Goal: Task Accomplishment & Management: Complete application form

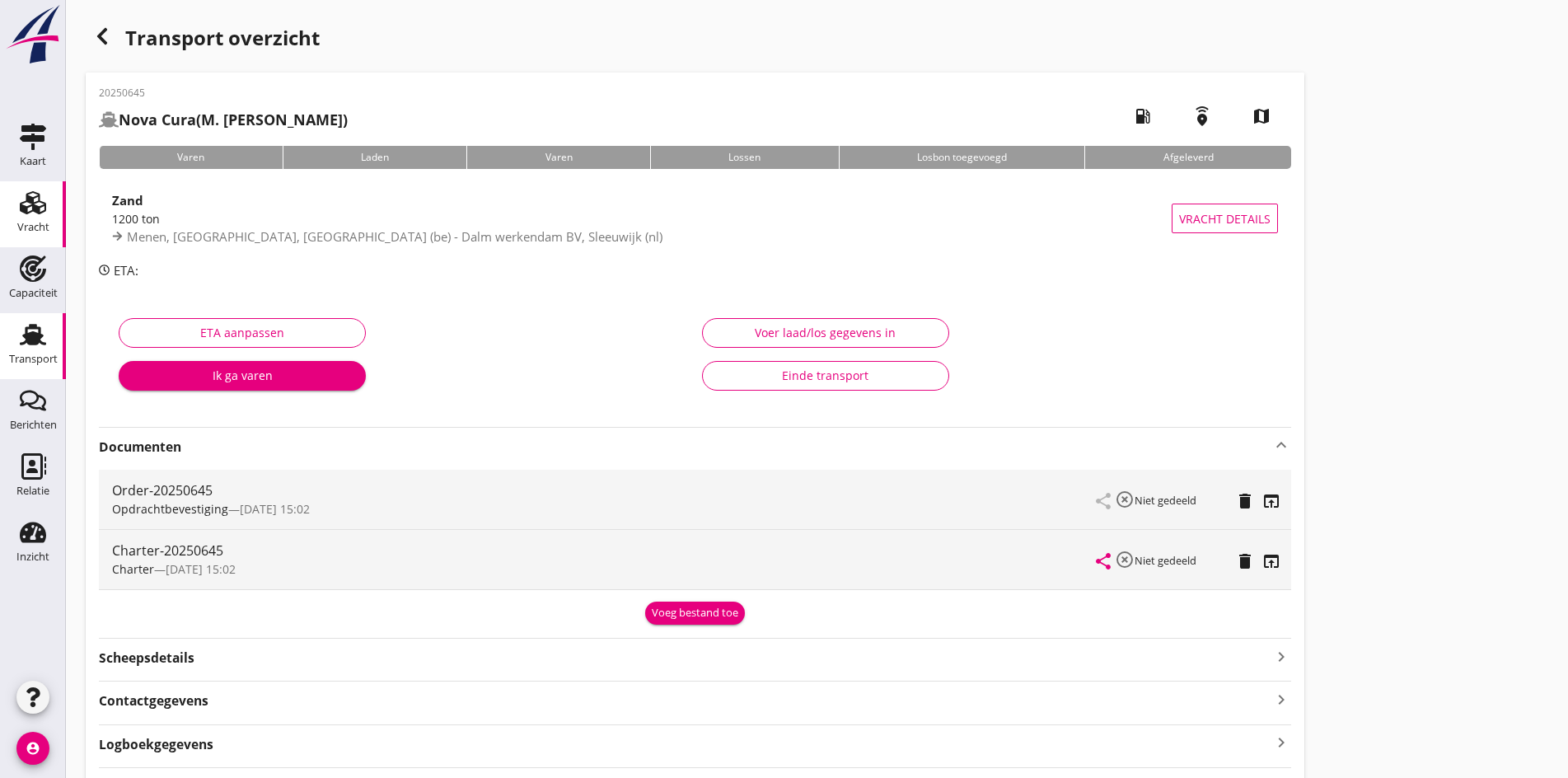
click at [35, 227] on div "Vracht" at bounding box center [33, 227] width 32 height 11
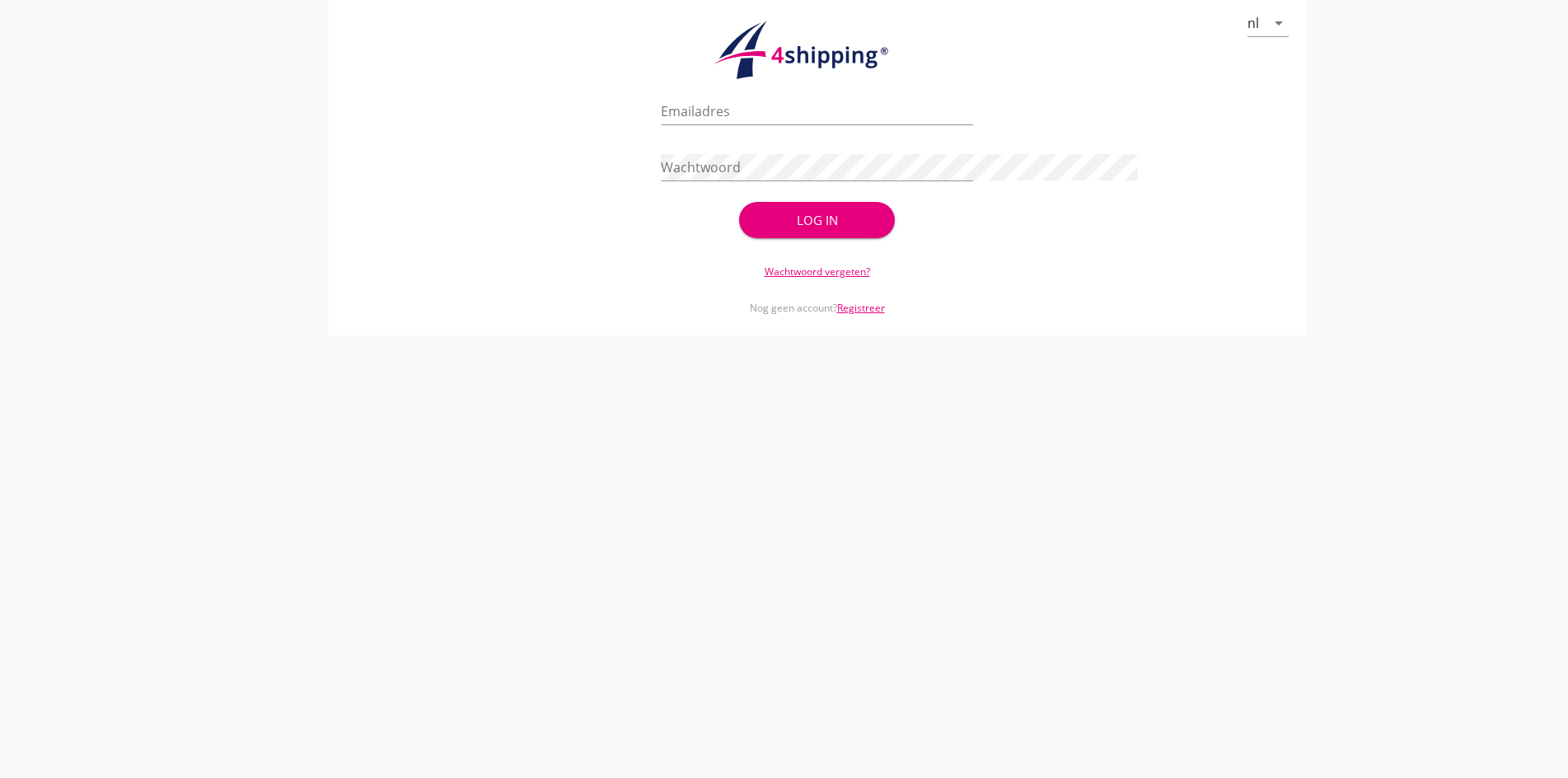
type input "[PERSON_NAME][EMAIL_ADDRESS][DOMAIN_NAME]"
click at [829, 234] on button "Log in" at bounding box center [817, 220] width 157 height 36
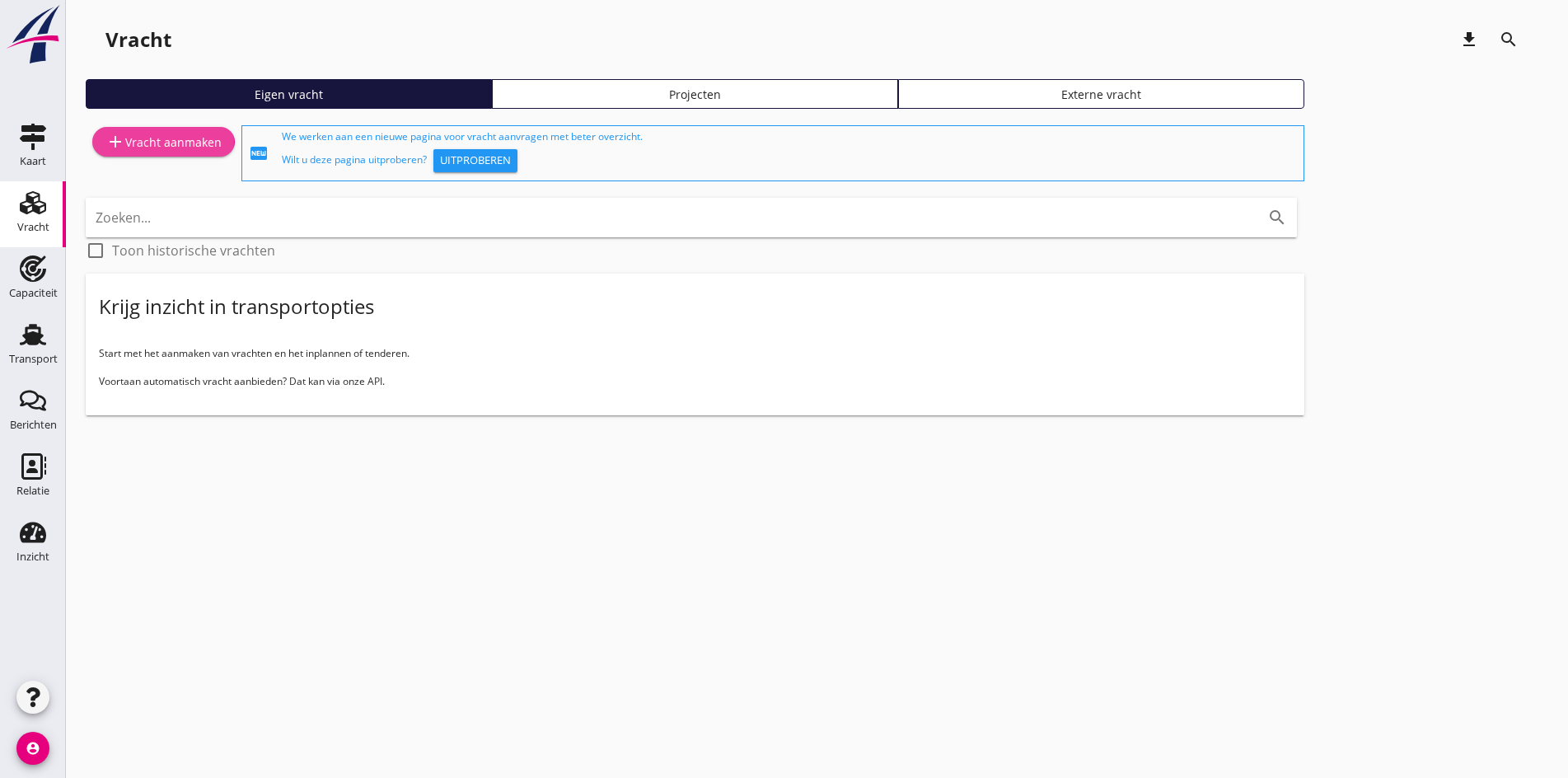
click at [154, 151] on div "add Vracht aanmaken" at bounding box center [163, 142] width 116 height 20
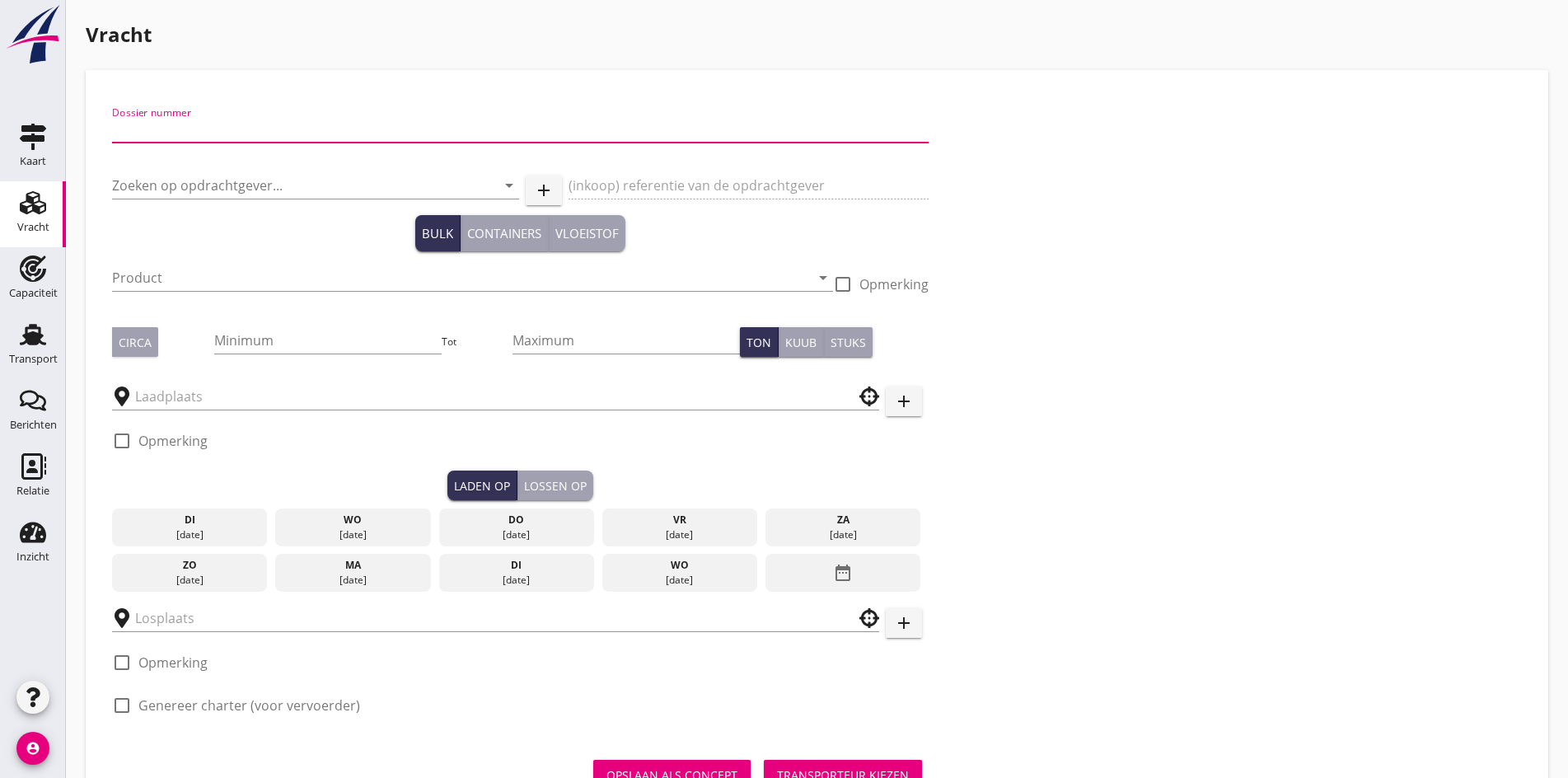
click at [138, 124] on input "Dossier nummer" at bounding box center [520, 128] width 816 height 26
type input "20250644"
click at [133, 184] on input "Zoeken op opdrachtgever..." at bounding box center [292, 185] width 361 height 26
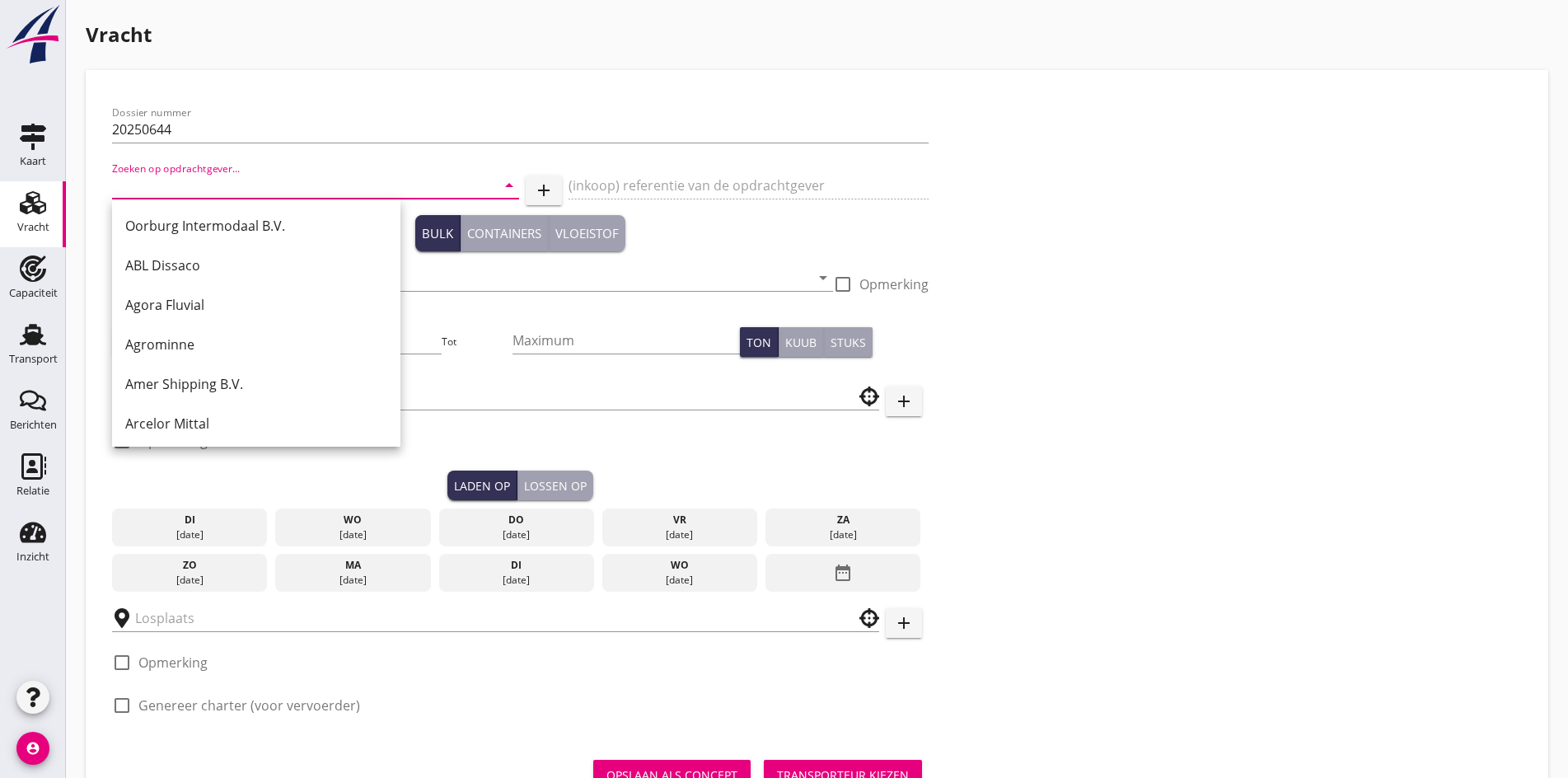
click at [979, 657] on div "Dossier nummer 20250644 Zoeken op opdrachtgever... arrow_drop_down add (inkoop)…" at bounding box center [817, 415] width 1423 height 639
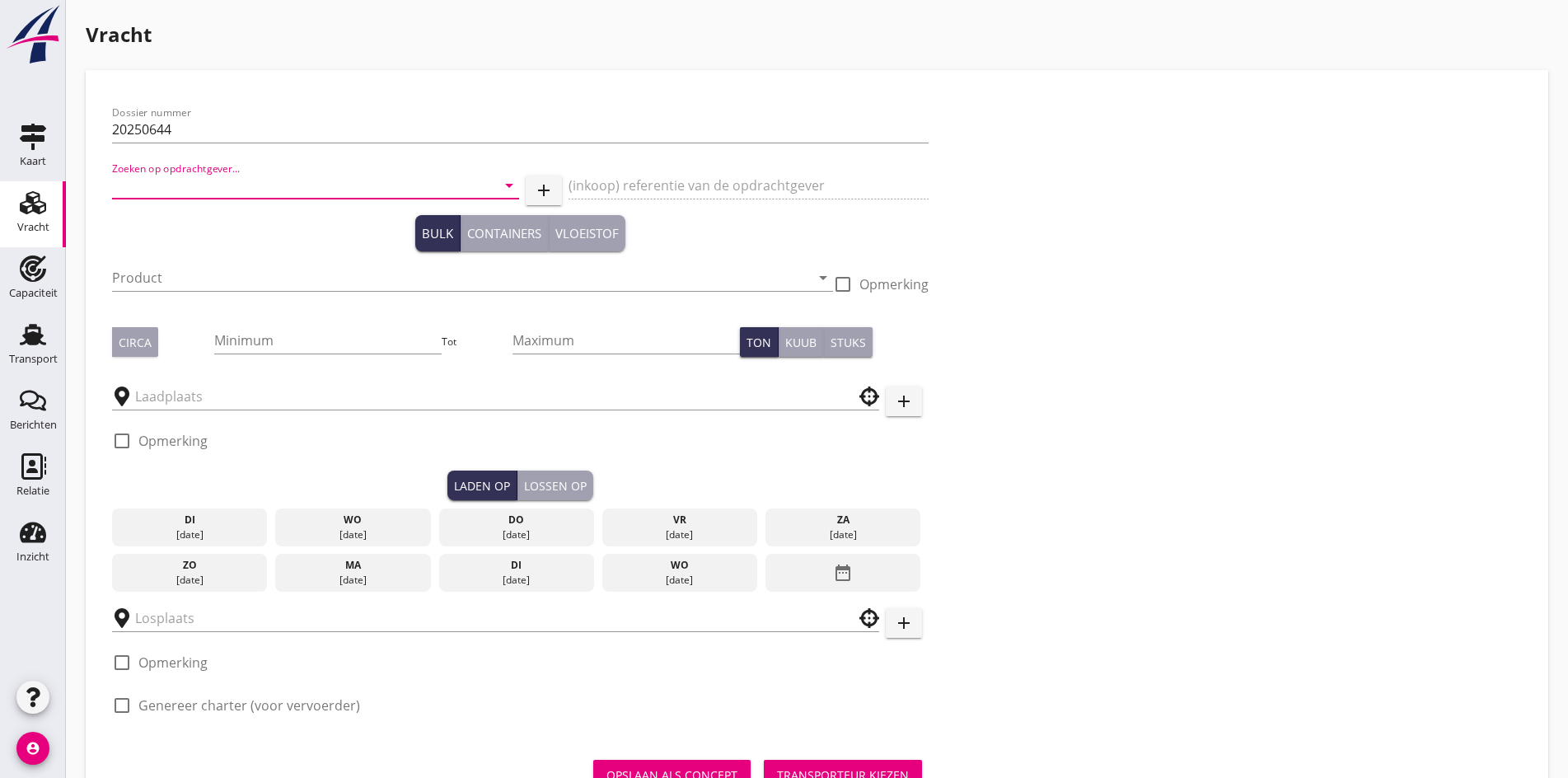
click at [187, 173] on input "Zoeken op opdrachtgever..." at bounding box center [292, 185] width 361 height 26
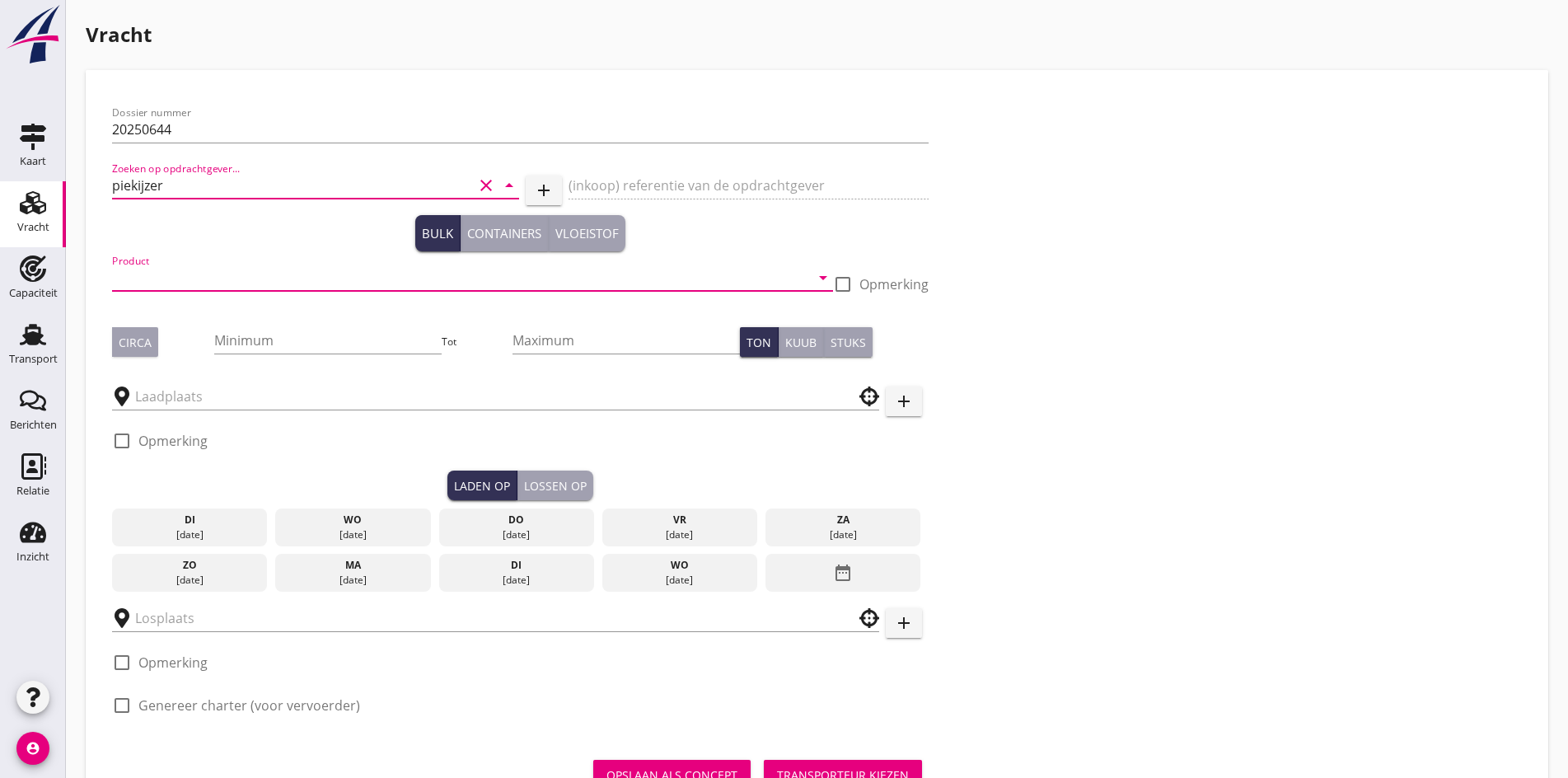
click at [129, 288] on input "Product" at bounding box center [461, 277] width 698 height 26
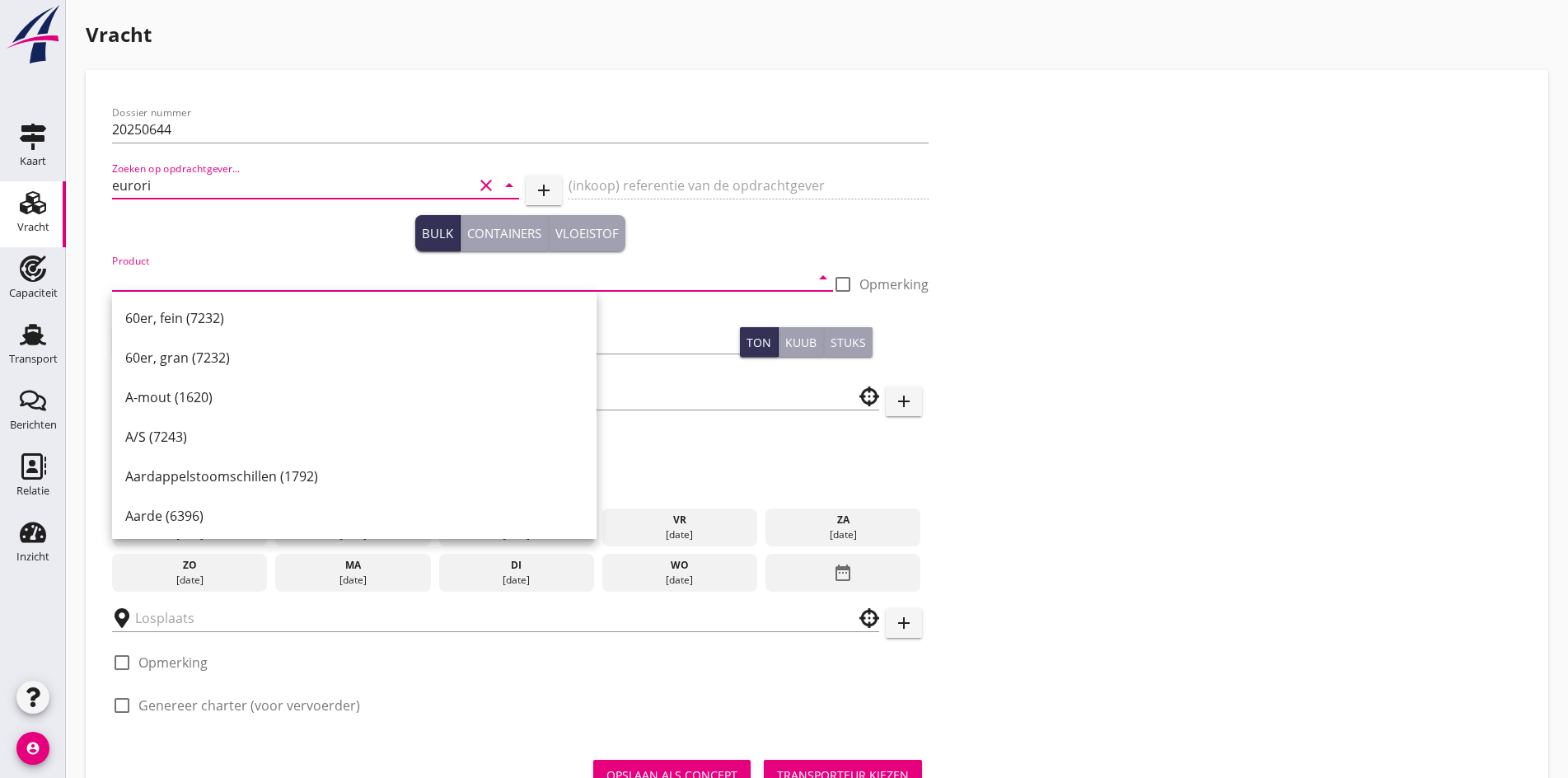
click at [170, 235] on div "Bulk Containers Vloeistof" at bounding box center [520, 233] width 816 height 36
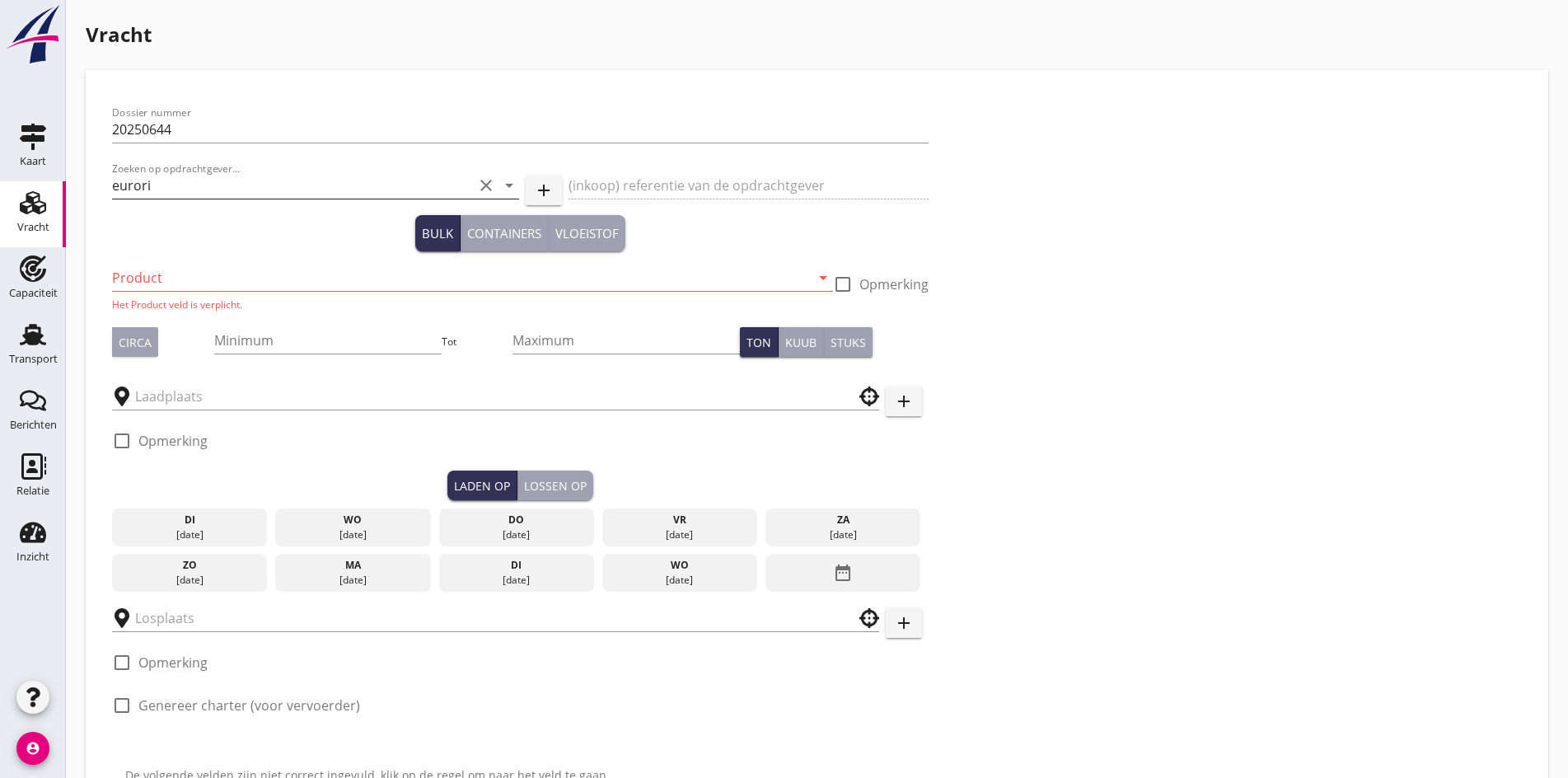
click at [151, 184] on input "eurori" at bounding box center [292, 185] width 361 height 26
click at [167, 181] on input "eurori" at bounding box center [292, 185] width 361 height 26
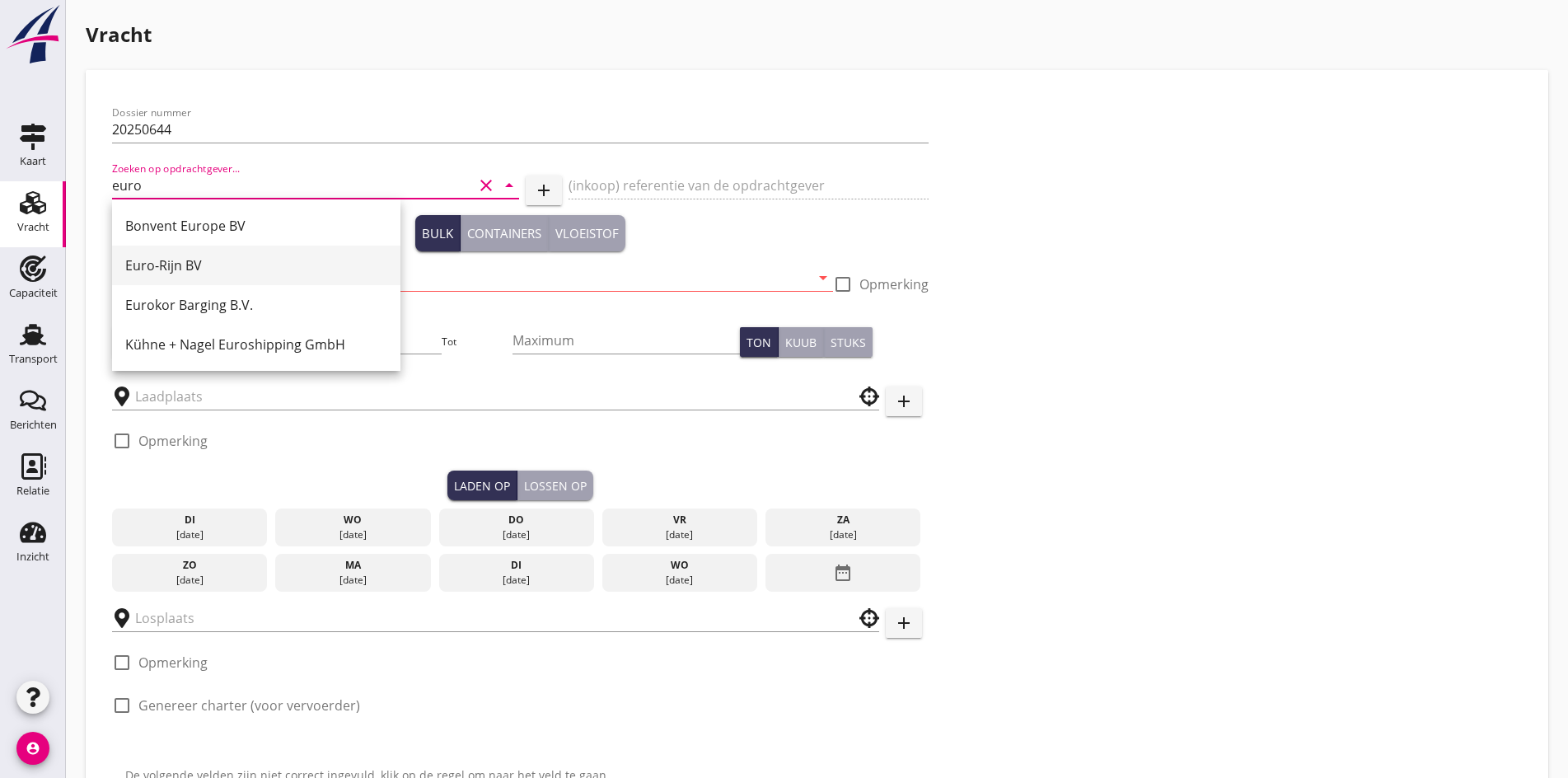
click at [171, 277] on div "Euro-Rijn BV" at bounding box center [257, 266] width 262 height 39
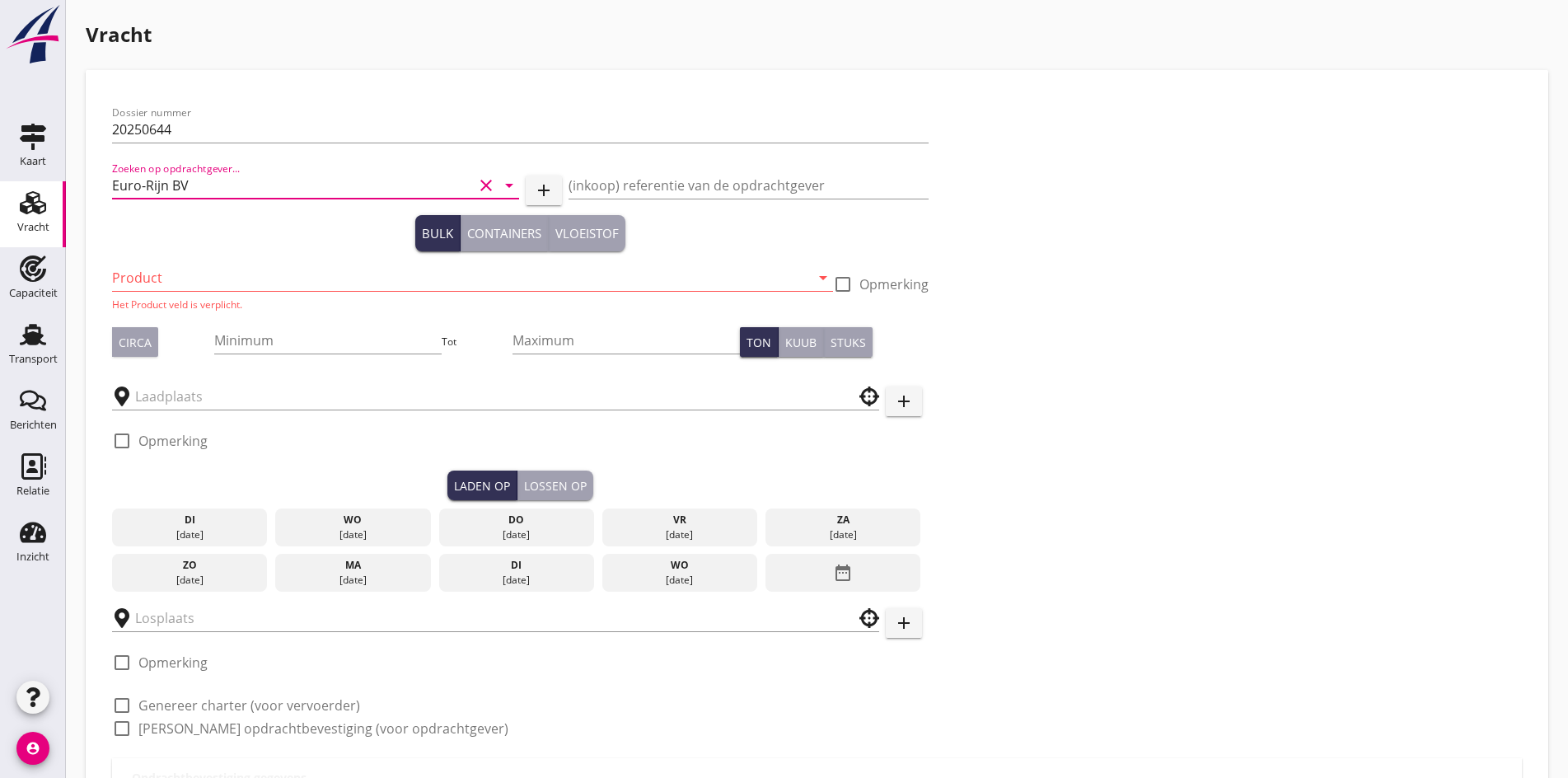
type input "Euro-Rijn BV"
click at [167, 273] on input "Product" at bounding box center [461, 277] width 698 height 26
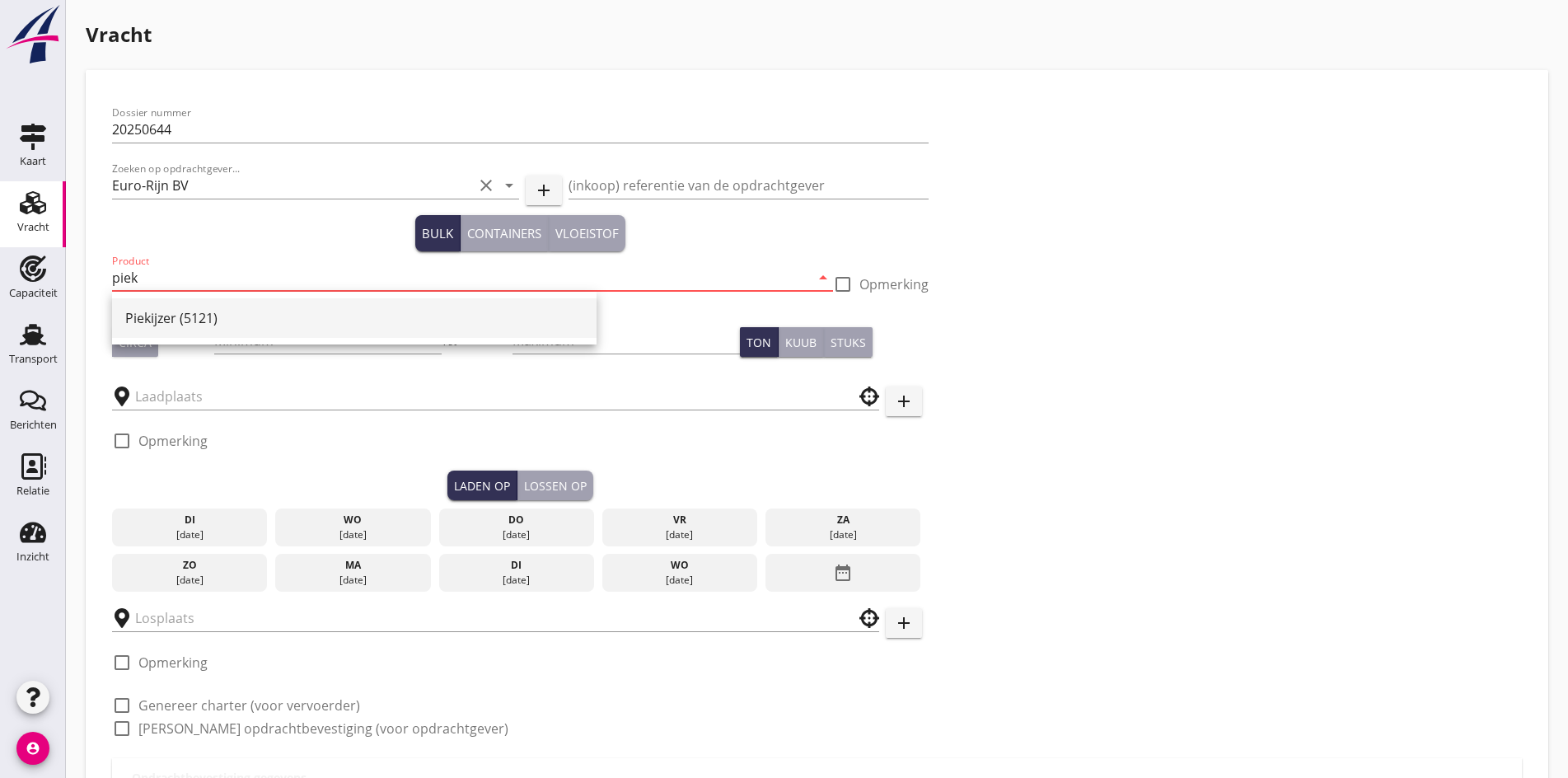
click at [170, 313] on div "Piekijzer (5121)" at bounding box center [354, 318] width 458 height 20
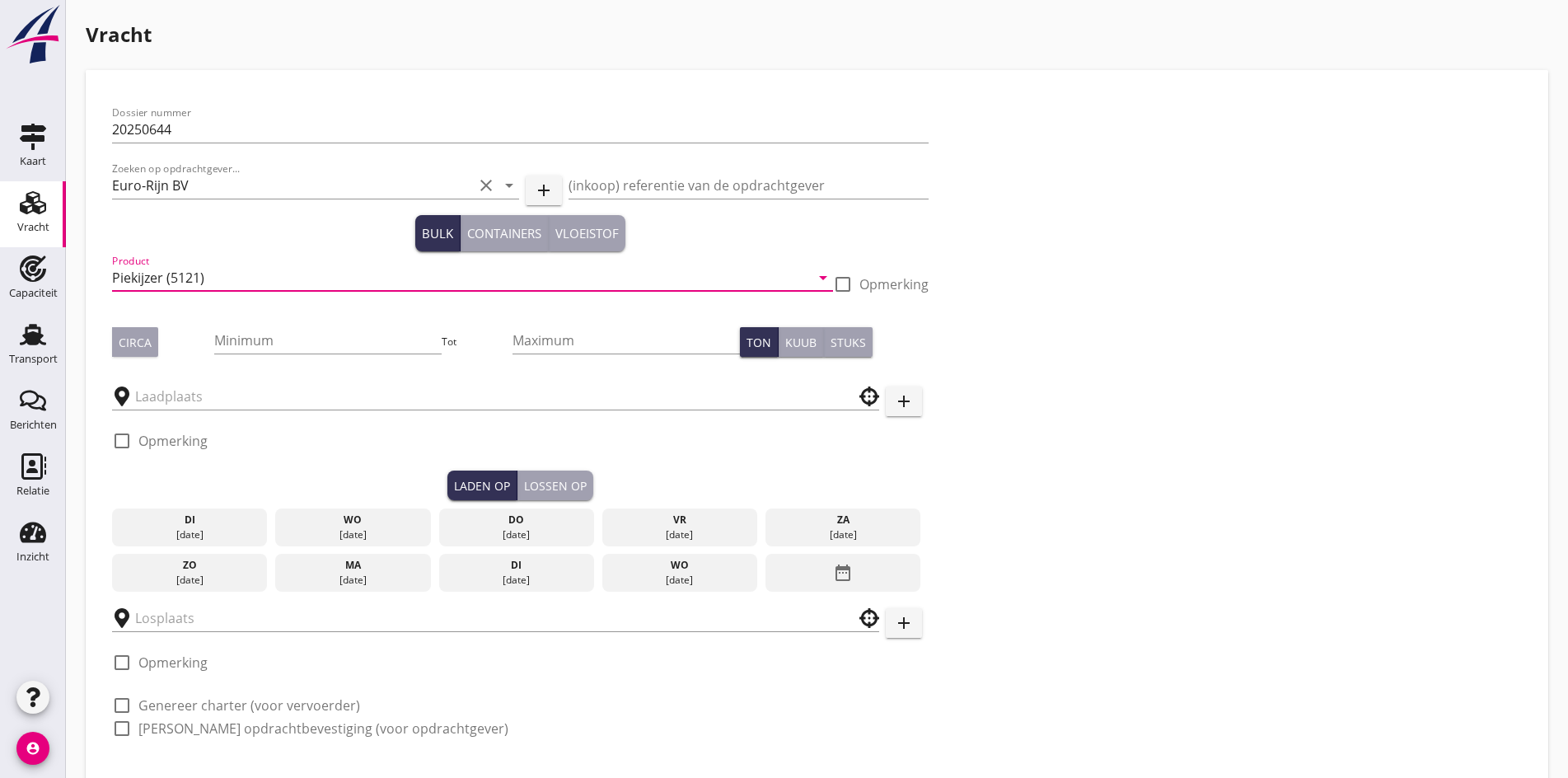
type input "Piekijzer (5121)"
click at [143, 346] on div "Circa" at bounding box center [135, 342] width 33 height 17
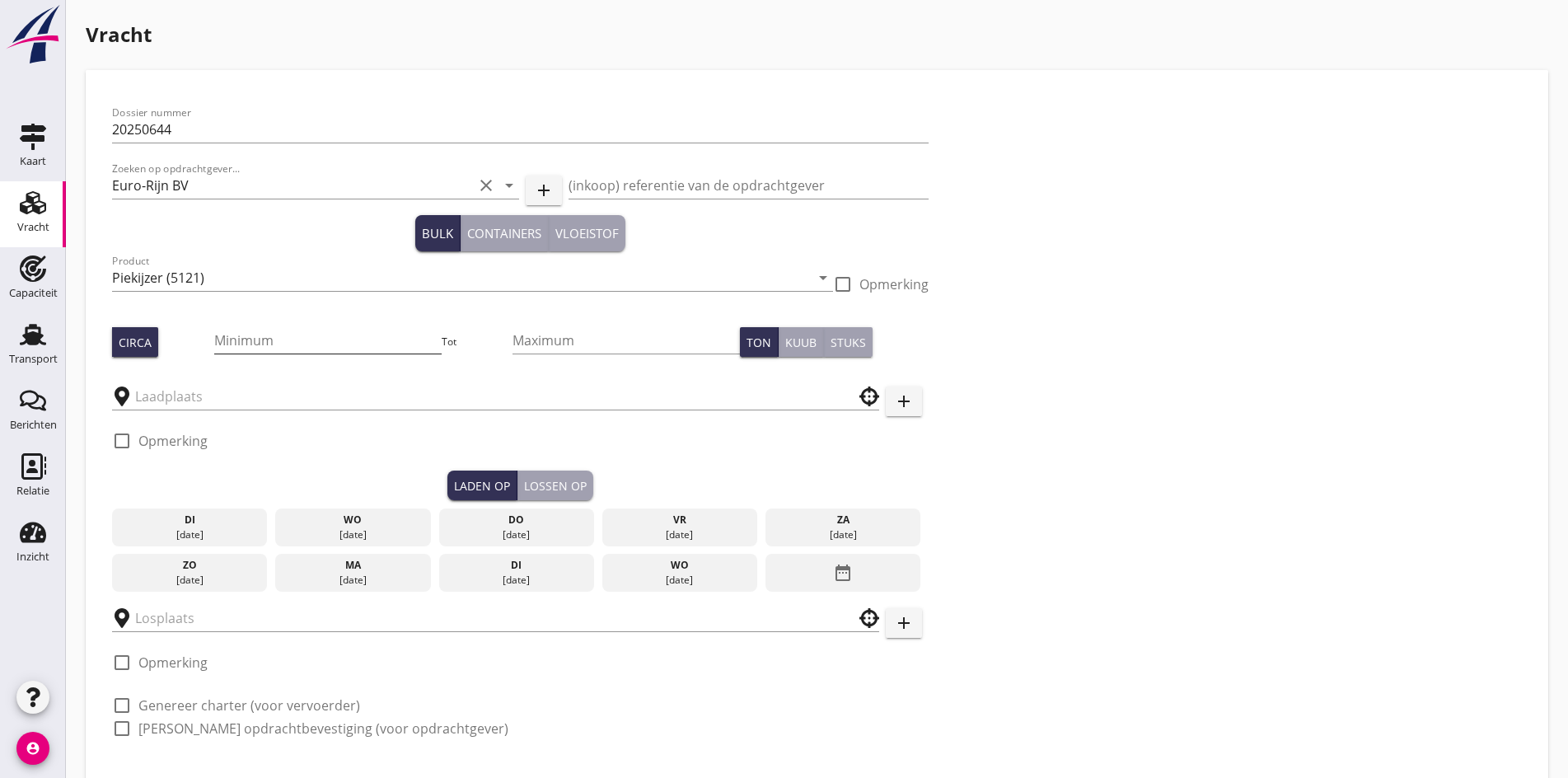
click at [214, 337] on input "Minimum" at bounding box center [327, 340] width 227 height 26
type input "700"
click at [167, 393] on input "text" at bounding box center [484, 396] width 698 height 26
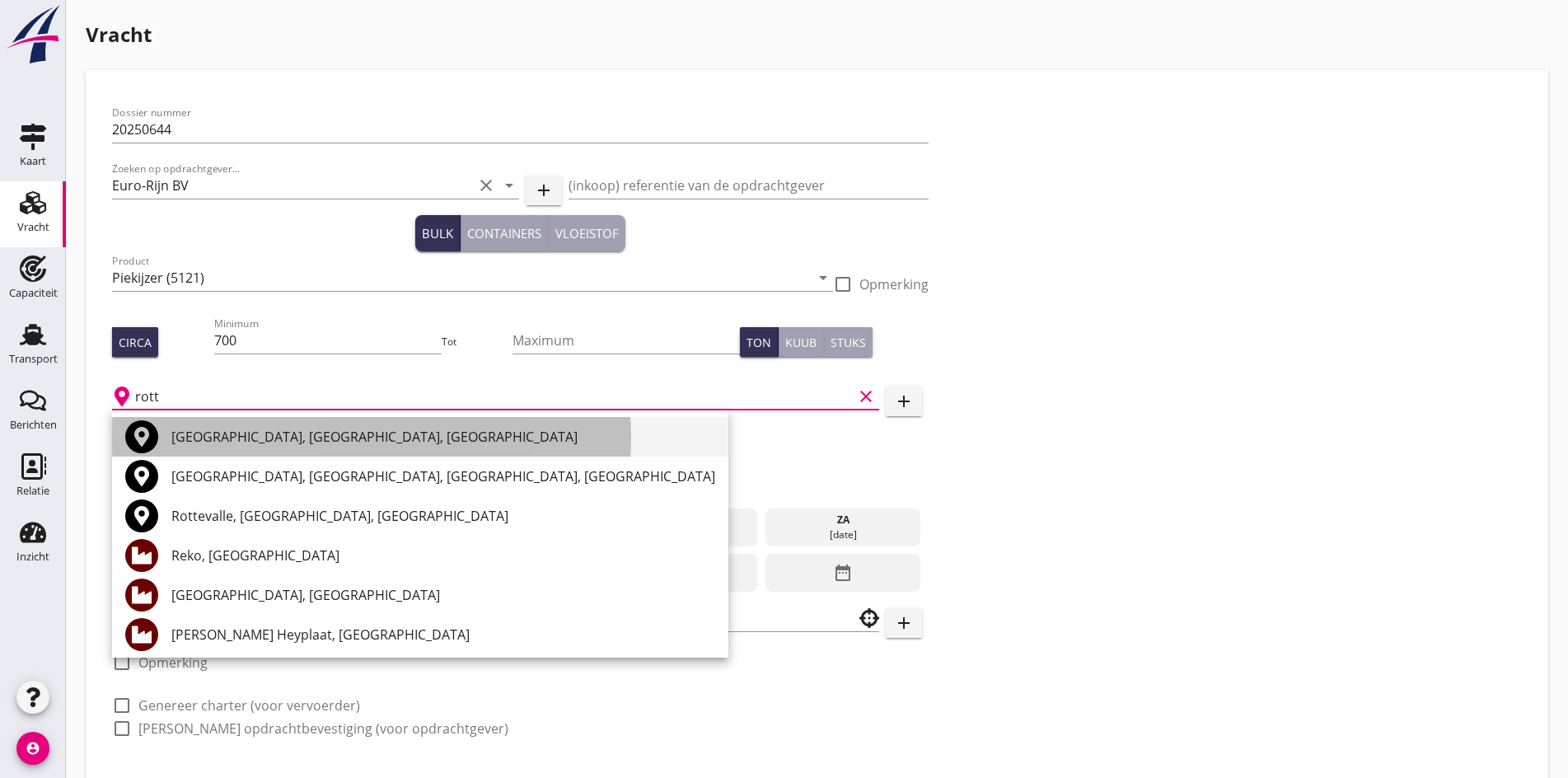
click at [195, 443] on div "[GEOGRAPHIC_DATA], [GEOGRAPHIC_DATA], [GEOGRAPHIC_DATA]" at bounding box center [443, 437] width 544 height 20
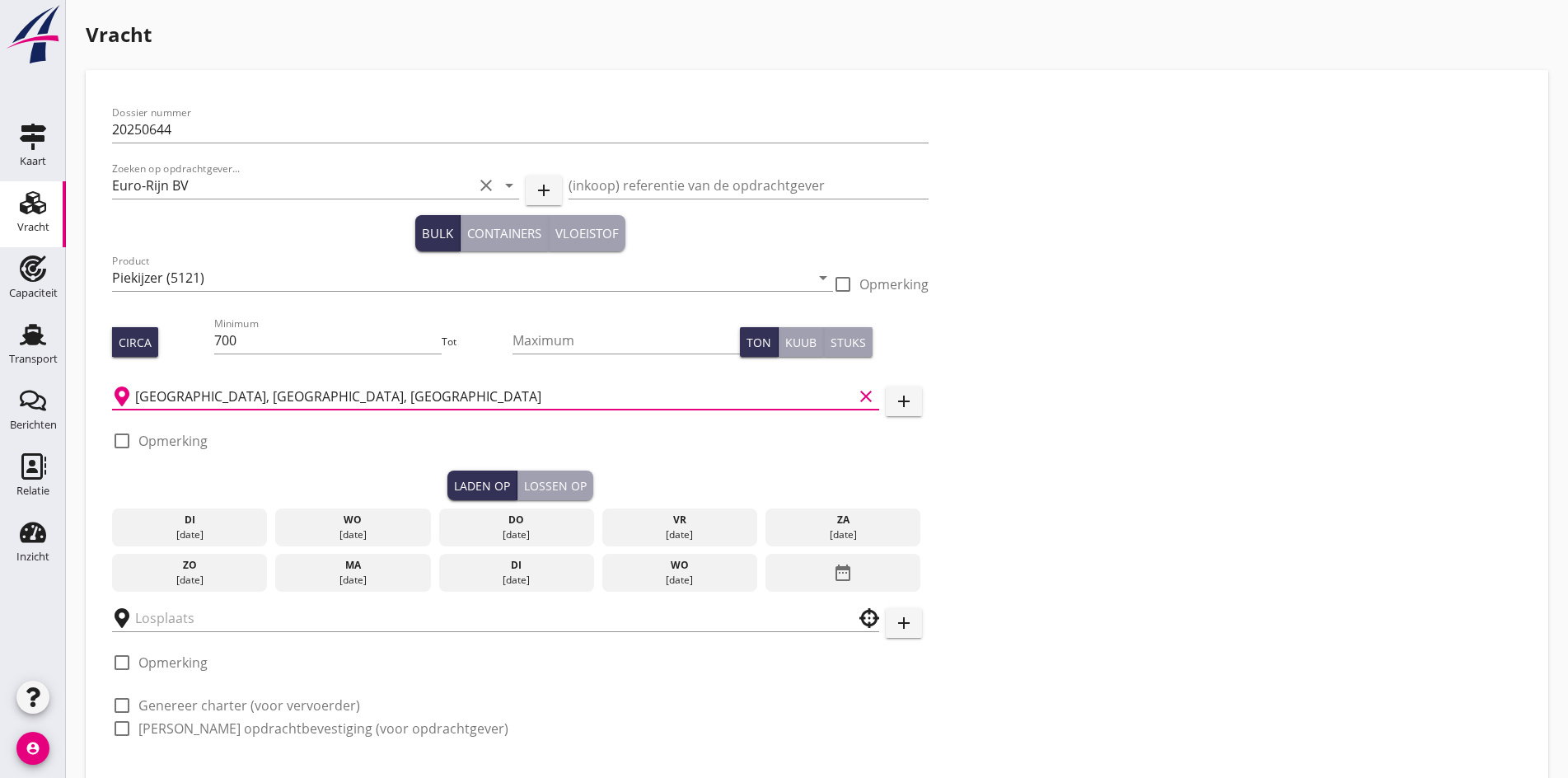
type input "[GEOGRAPHIC_DATA], [GEOGRAPHIC_DATA], [GEOGRAPHIC_DATA]"
click at [833, 562] on icon "date_range" at bounding box center [843, 573] width 20 height 30
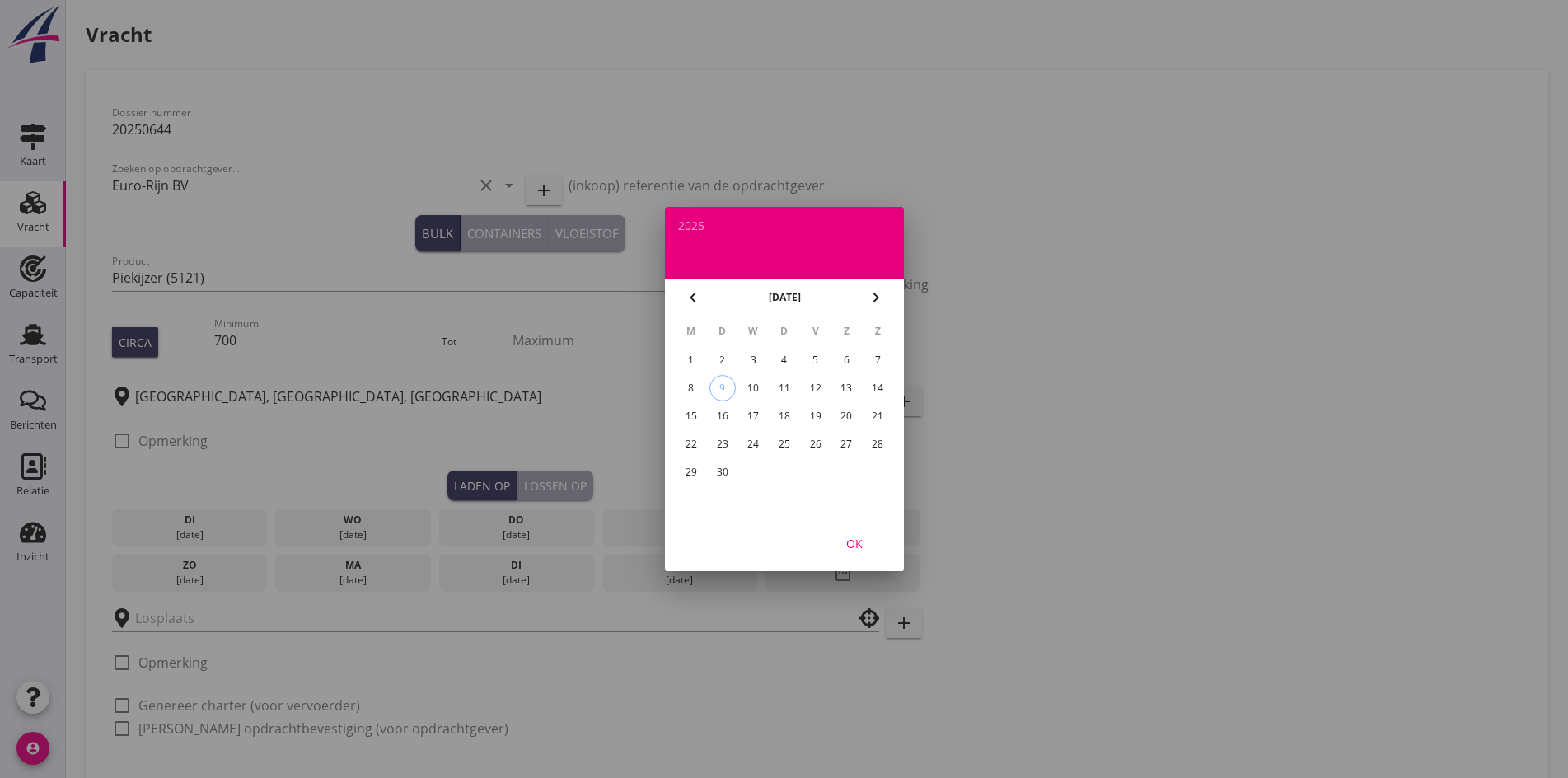
click at [809, 361] on div "5" at bounding box center [814, 360] width 26 height 26
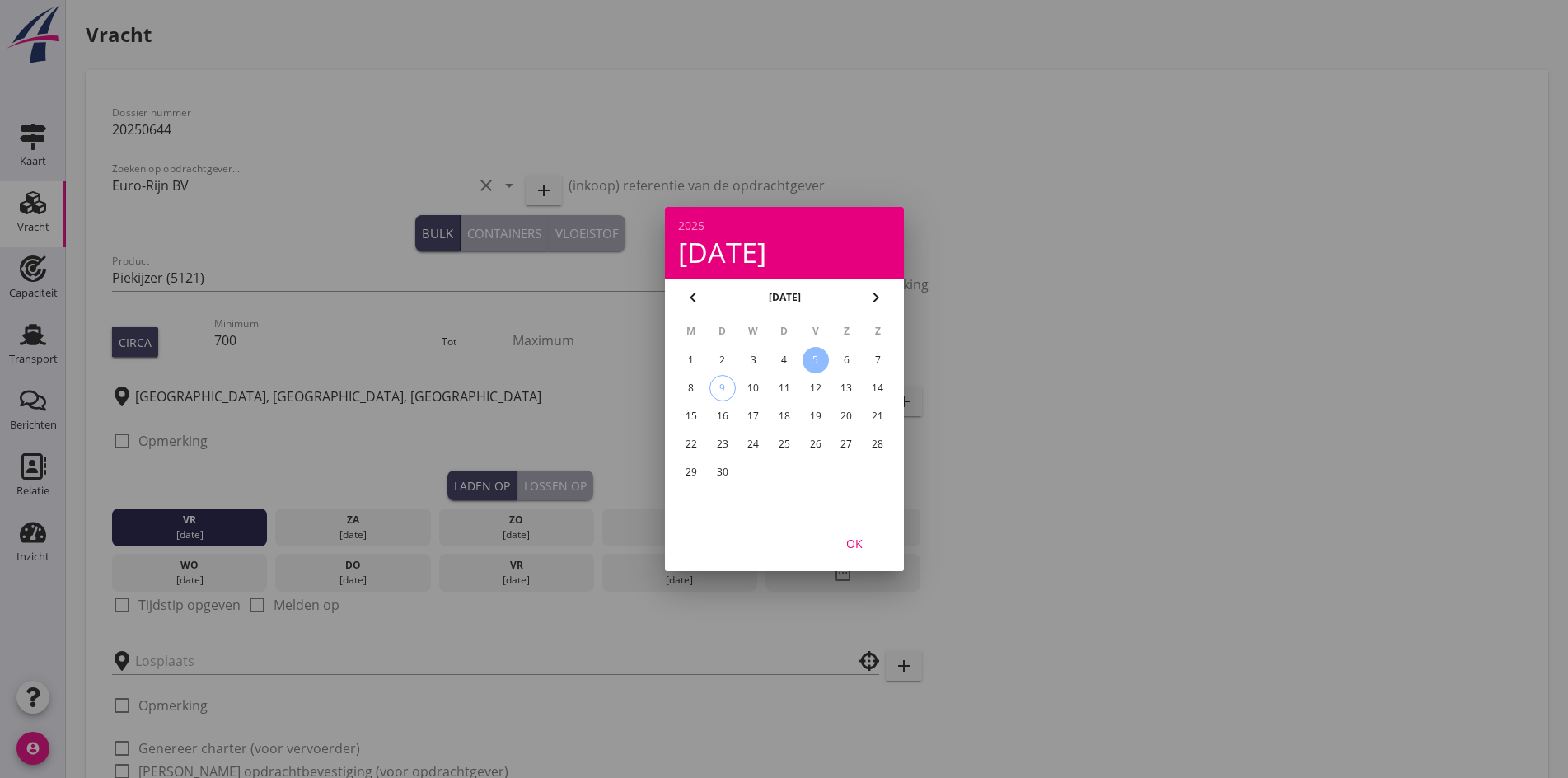
click at [879, 540] on button "OK" at bounding box center [854, 543] width 73 height 30
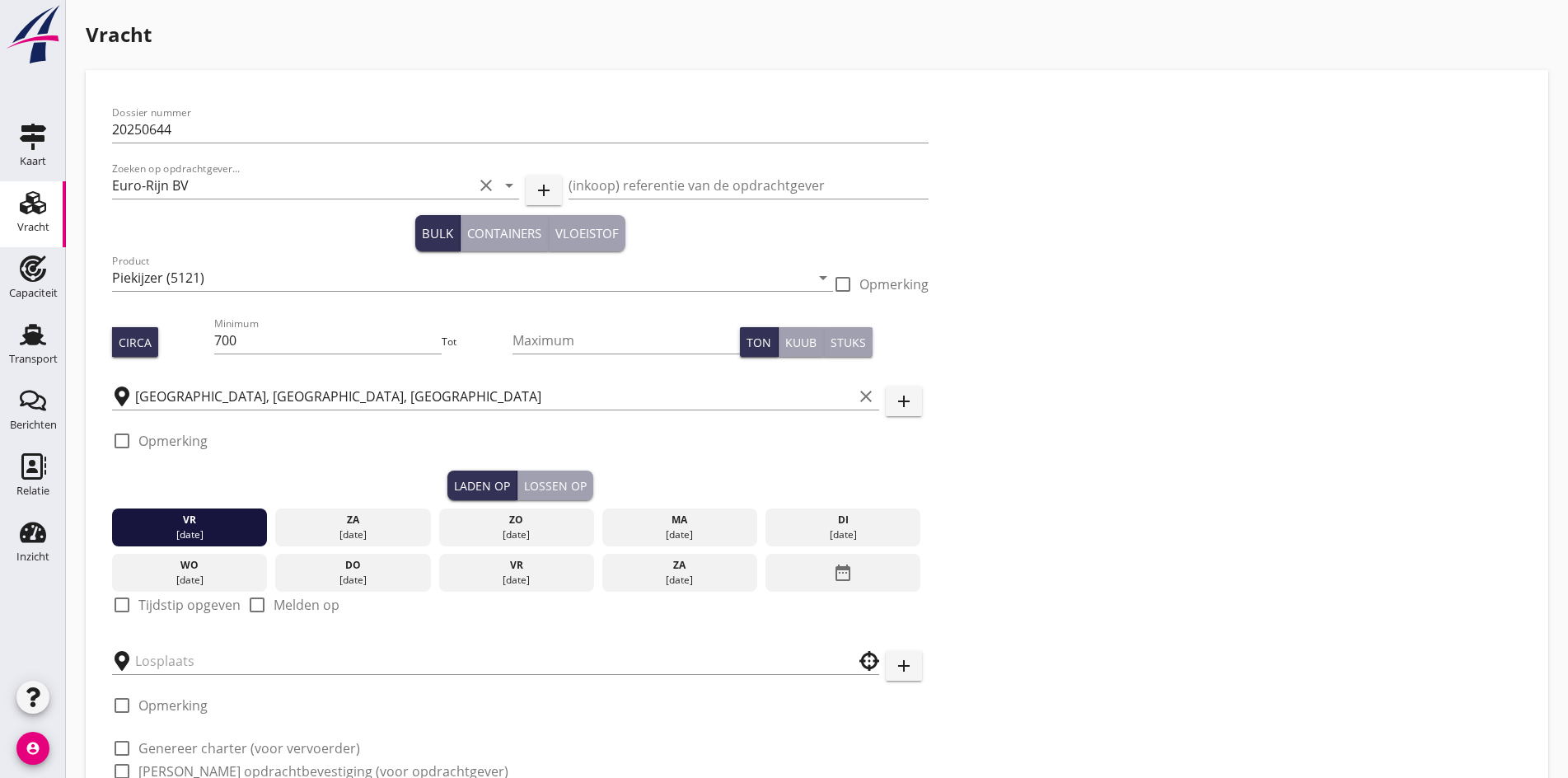
click at [123, 595] on div at bounding box center [121, 605] width 28 height 28
checkbox input "true"
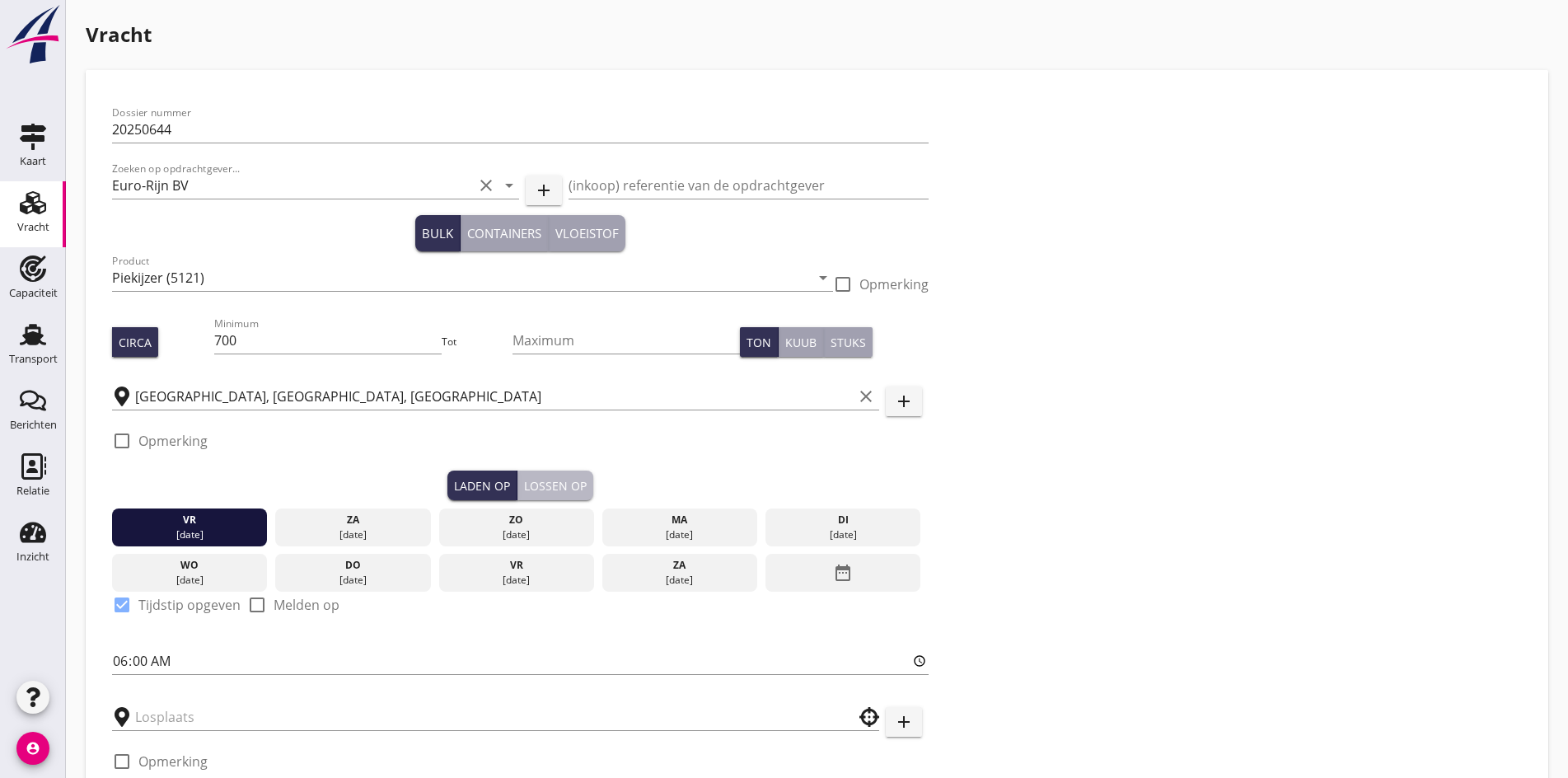
click at [524, 492] on div "Lossen op" at bounding box center [555, 485] width 63 height 17
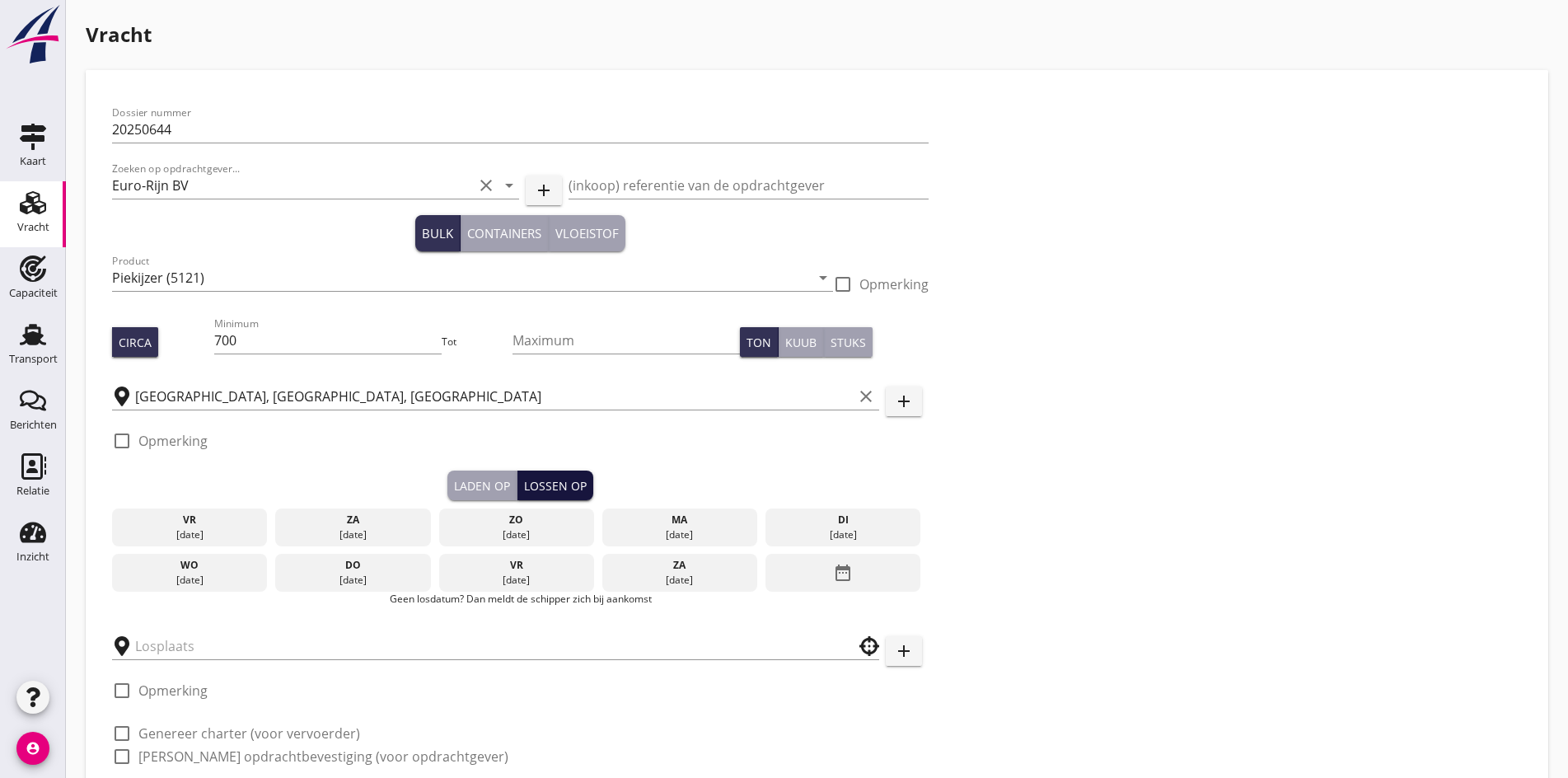
click at [524, 486] on div "Lossen op" at bounding box center [555, 485] width 63 height 17
click at [448, 472] on button "Laden op" at bounding box center [483, 485] width 70 height 30
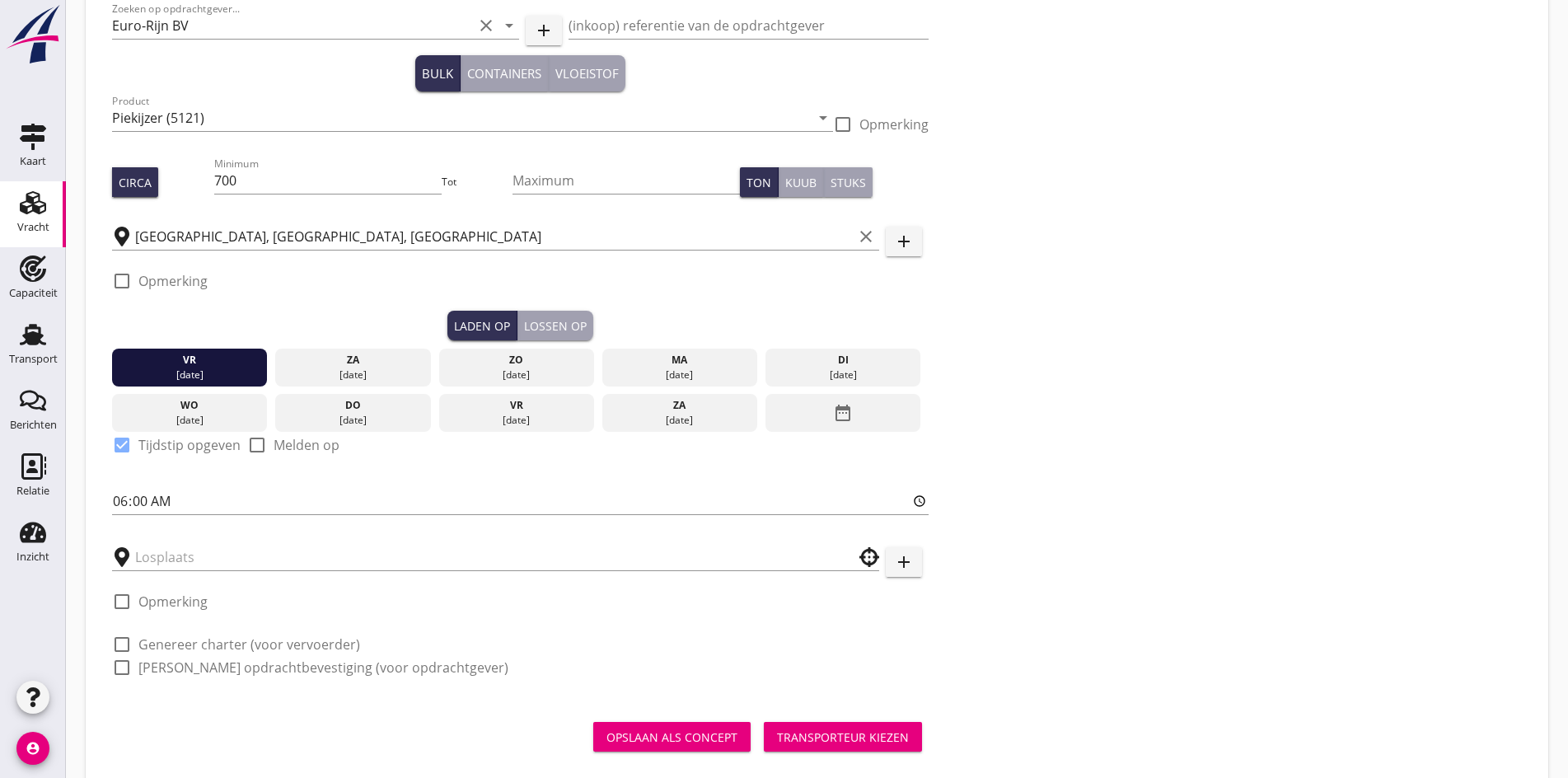
scroll to position [187, 0]
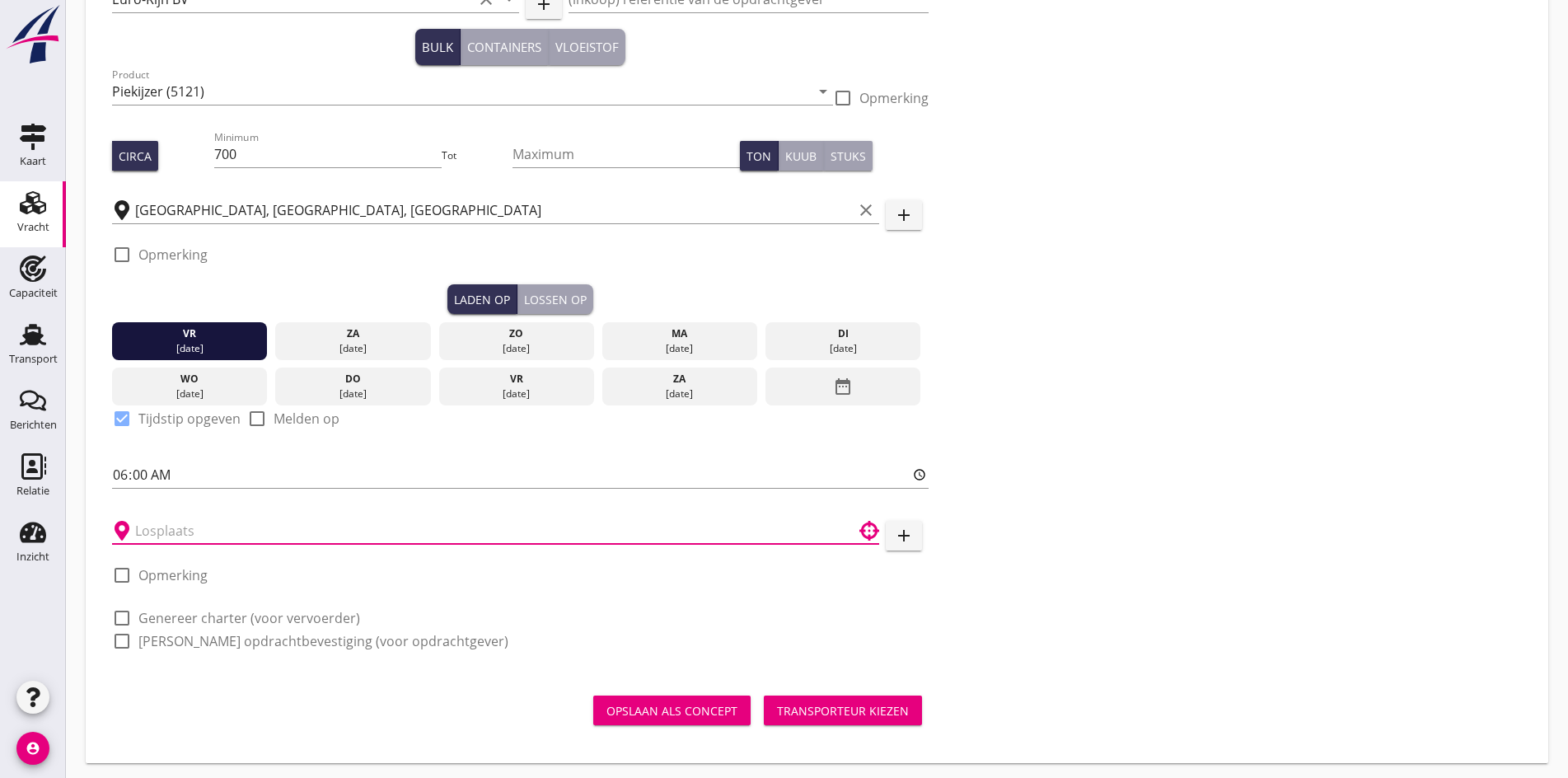
click at [159, 536] on input "text" at bounding box center [484, 530] width 698 height 26
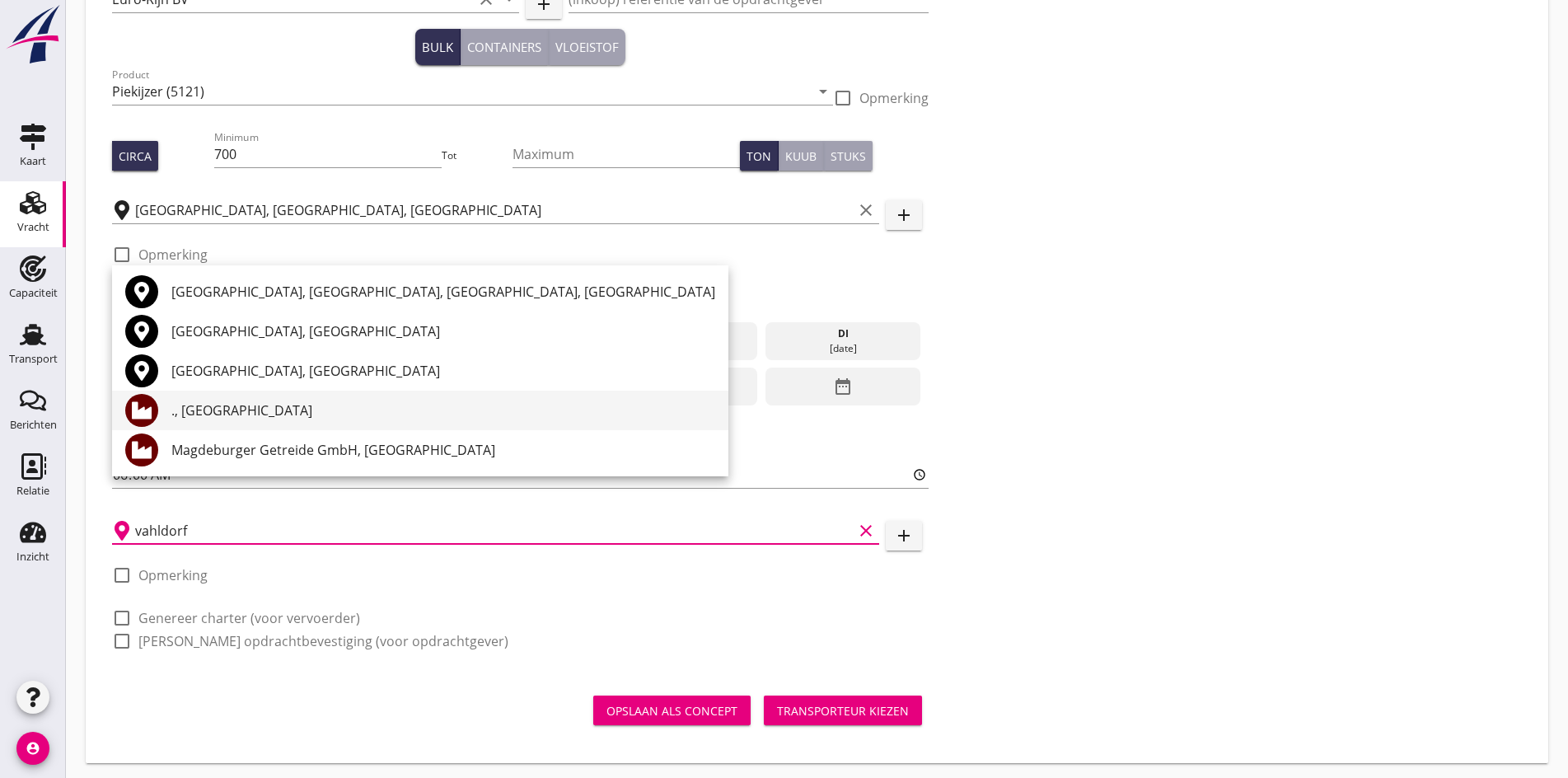
click at [268, 405] on div "., [GEOGRAPHIC_DATA]" at bounding box center [443, 410] width 544 height 20
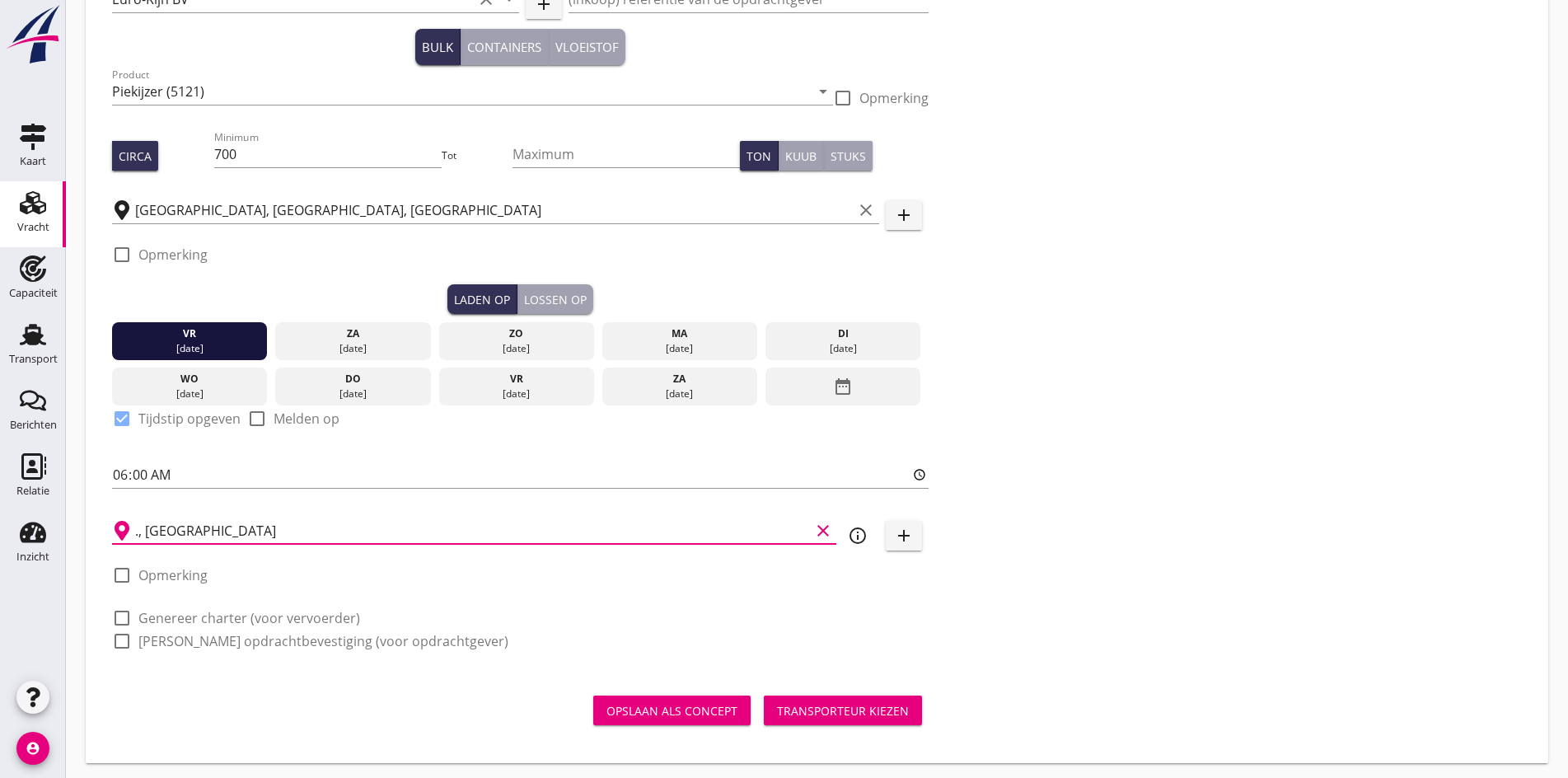
type input "., [GEOGRAPHIC_DATA]"
click at [118, 611] on div at bounding box center [121, 617] width 28 height 28
checkbox input "true"
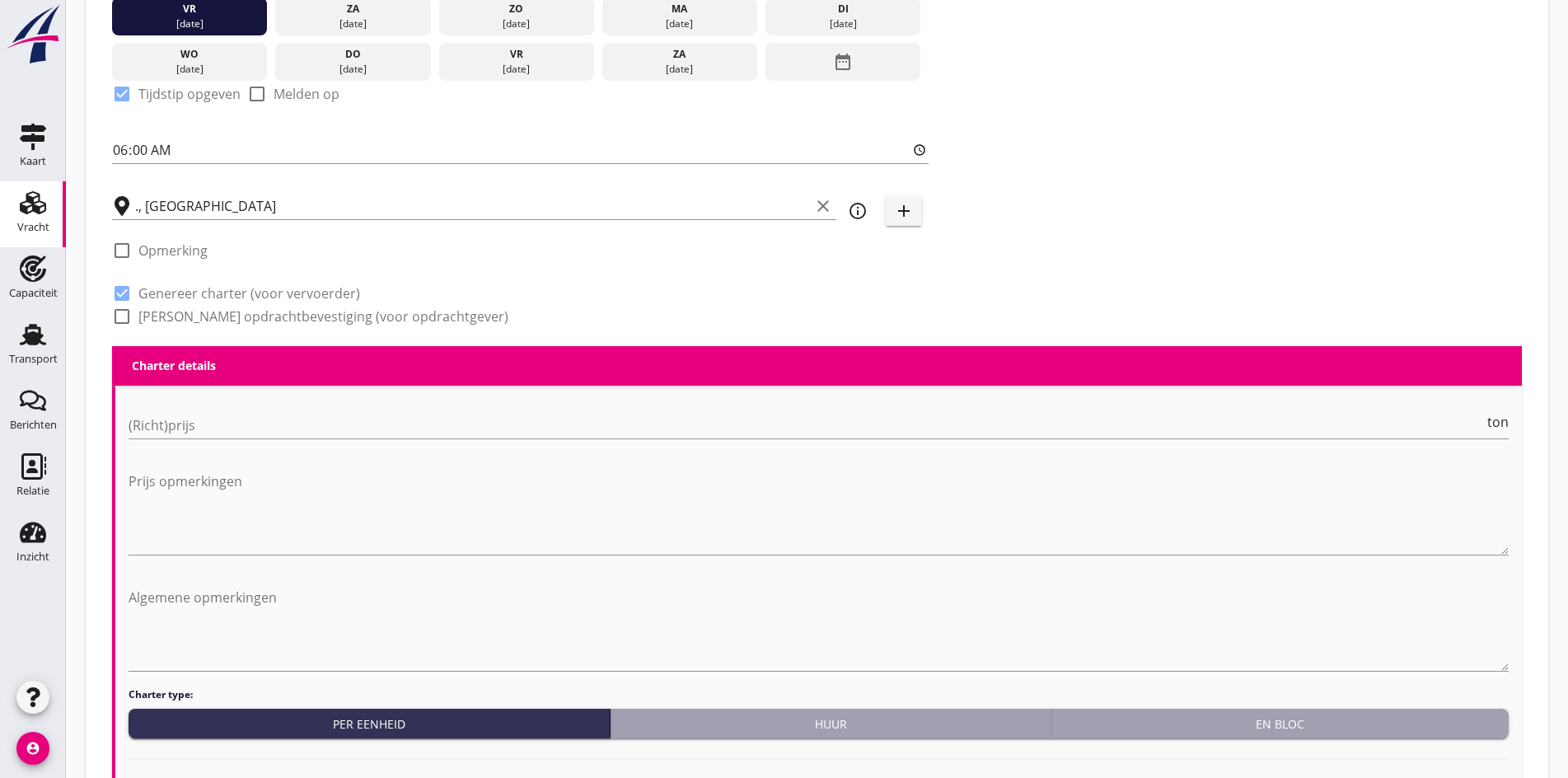
scroll to position [557, 0]
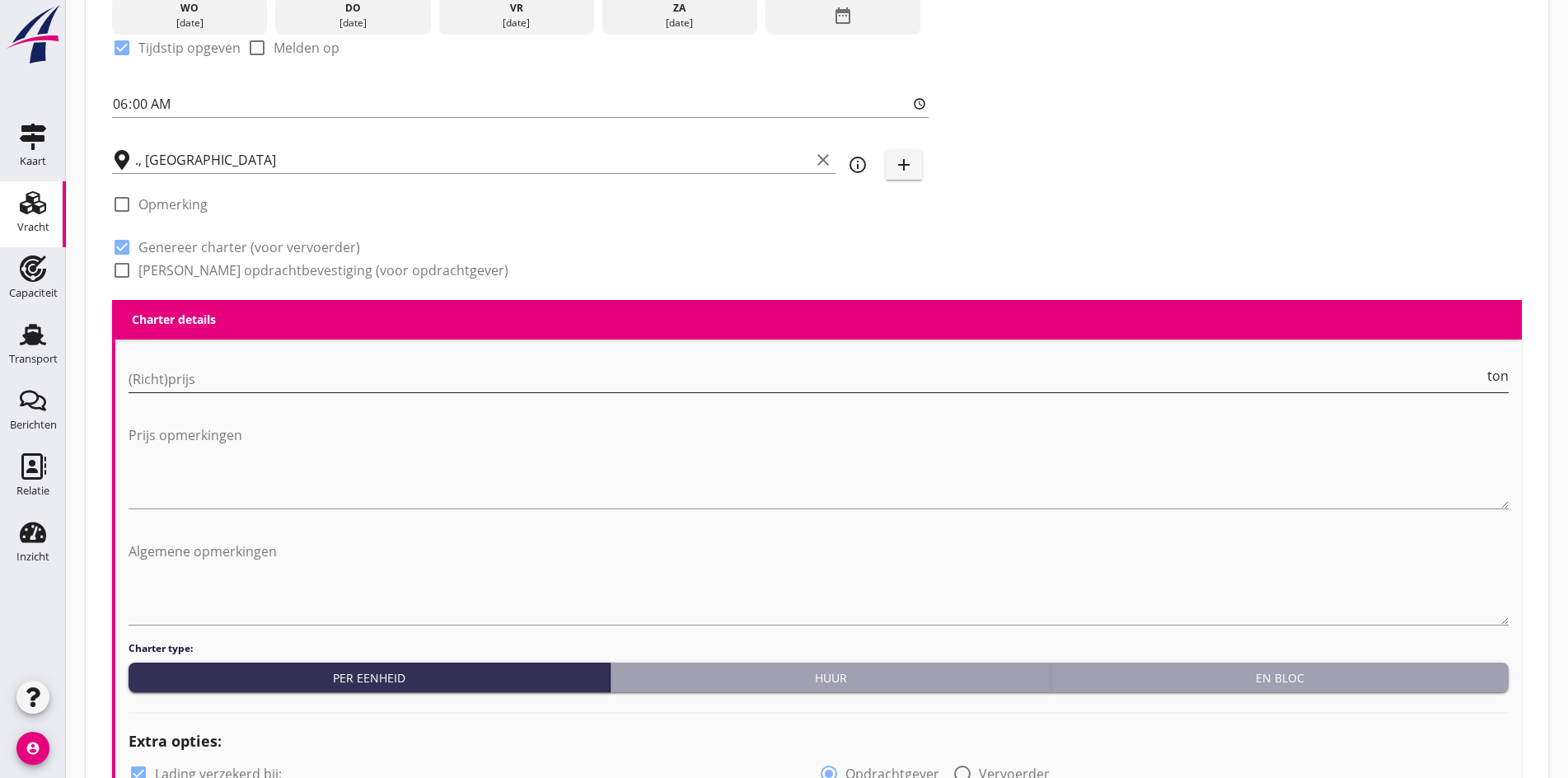
click at [170, 380] on input "(Richt)prijs" at bounding box center [806, 379] width 1355 height 26
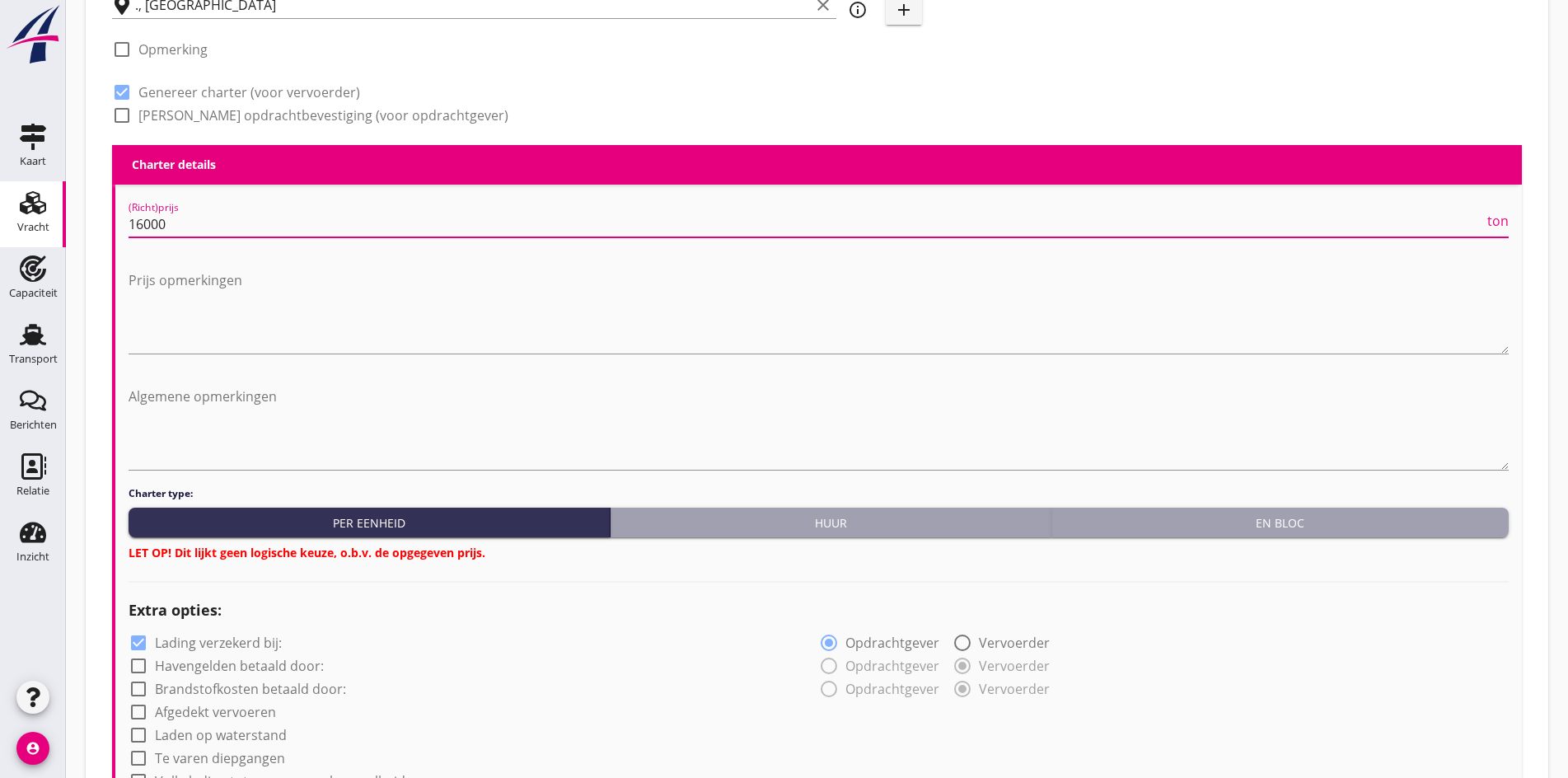
scroll to position [804, 0]
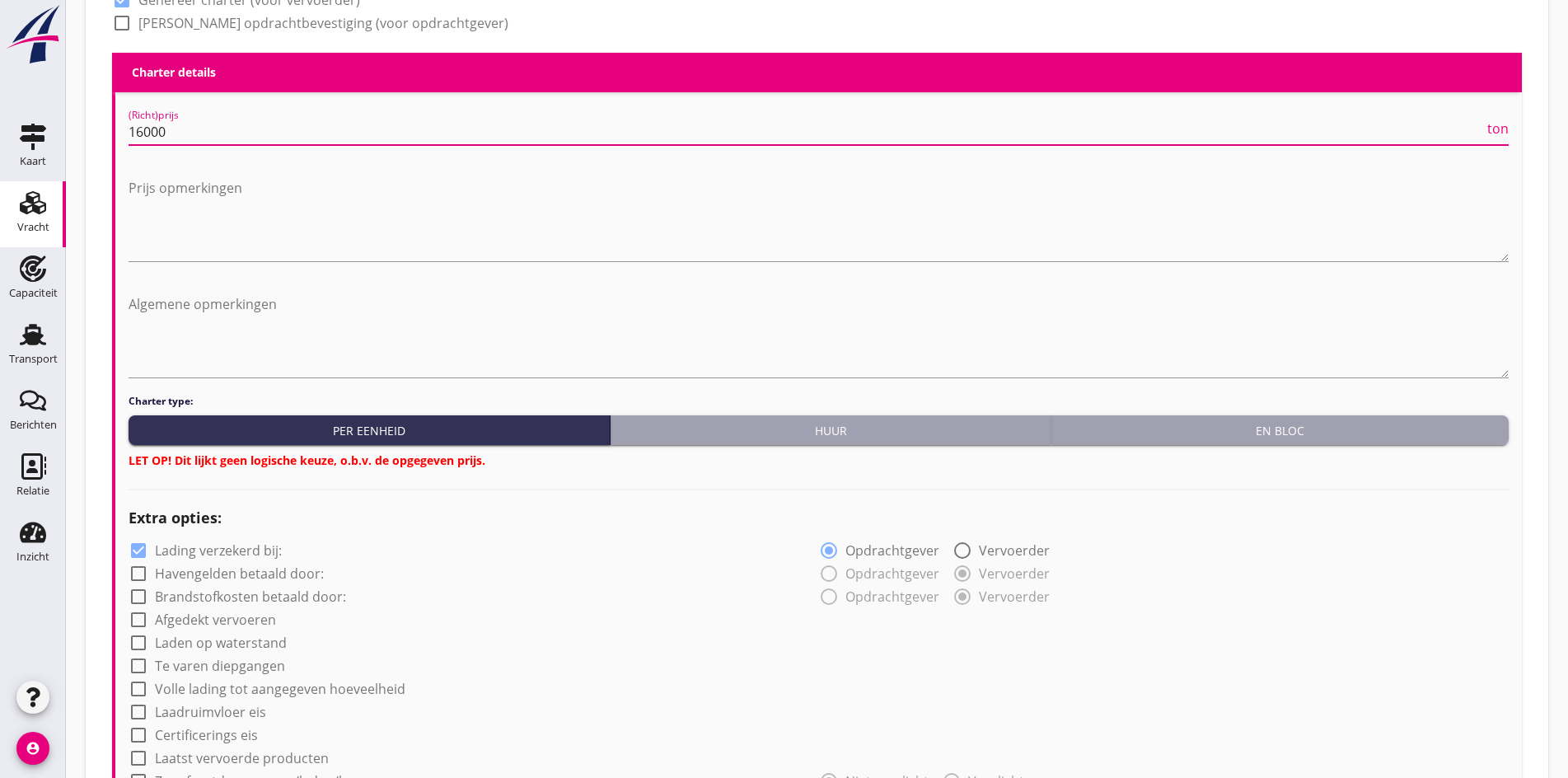
type input "16000"
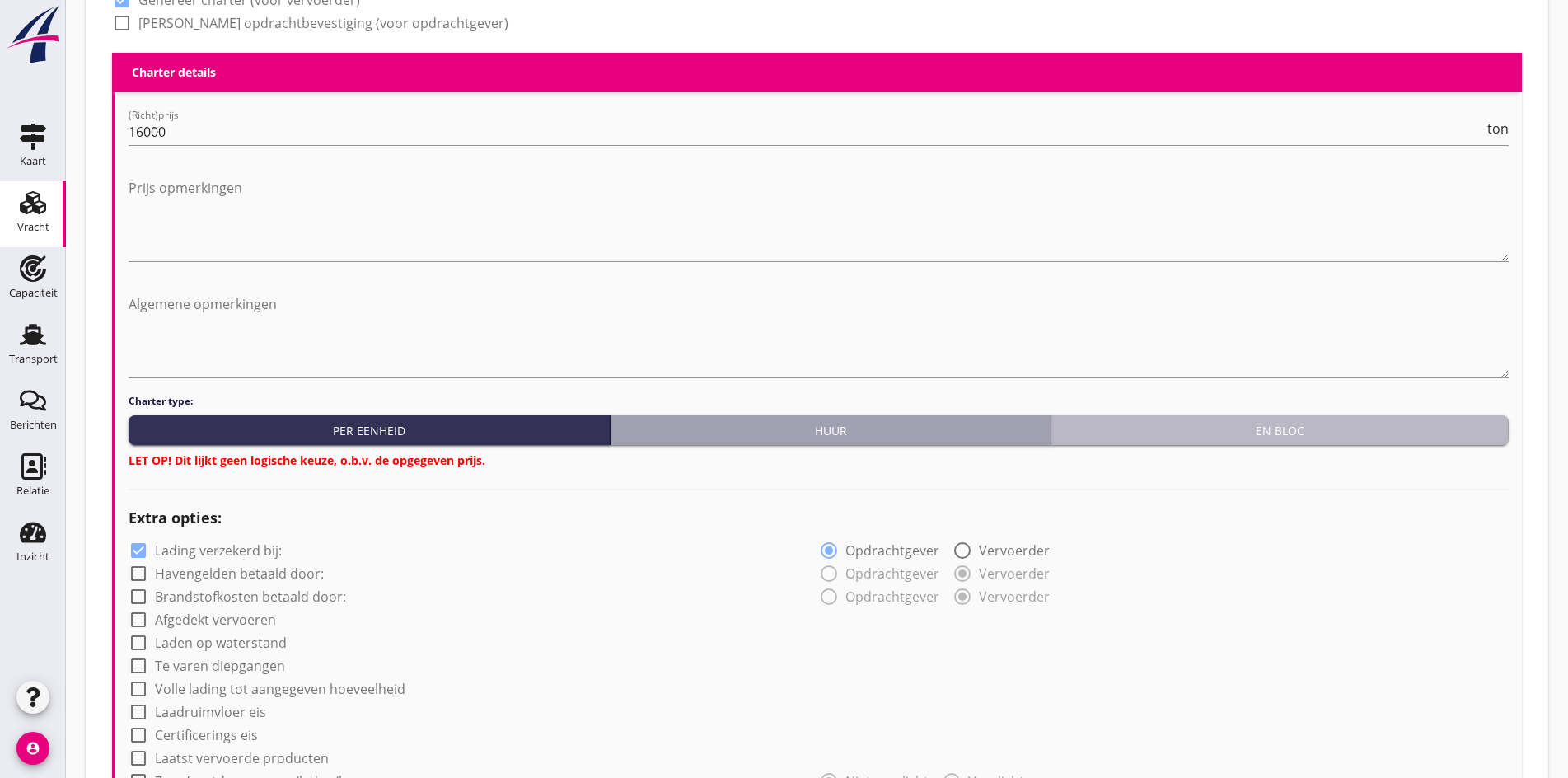
click at [1271, 433] on div "En bloc" at bounding box center [1279, 430] width 444 height 17
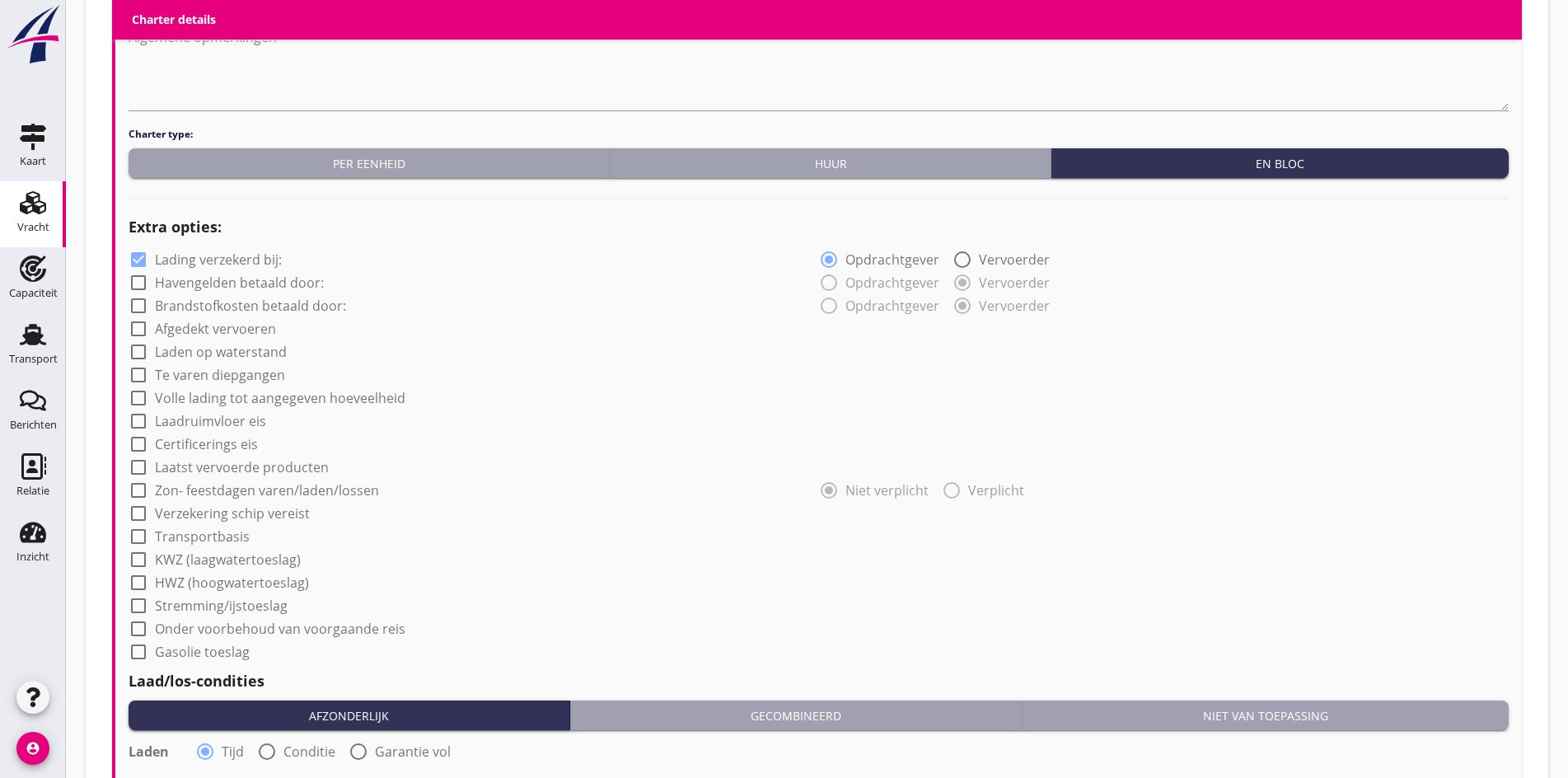
scroll to position [1134, 0]
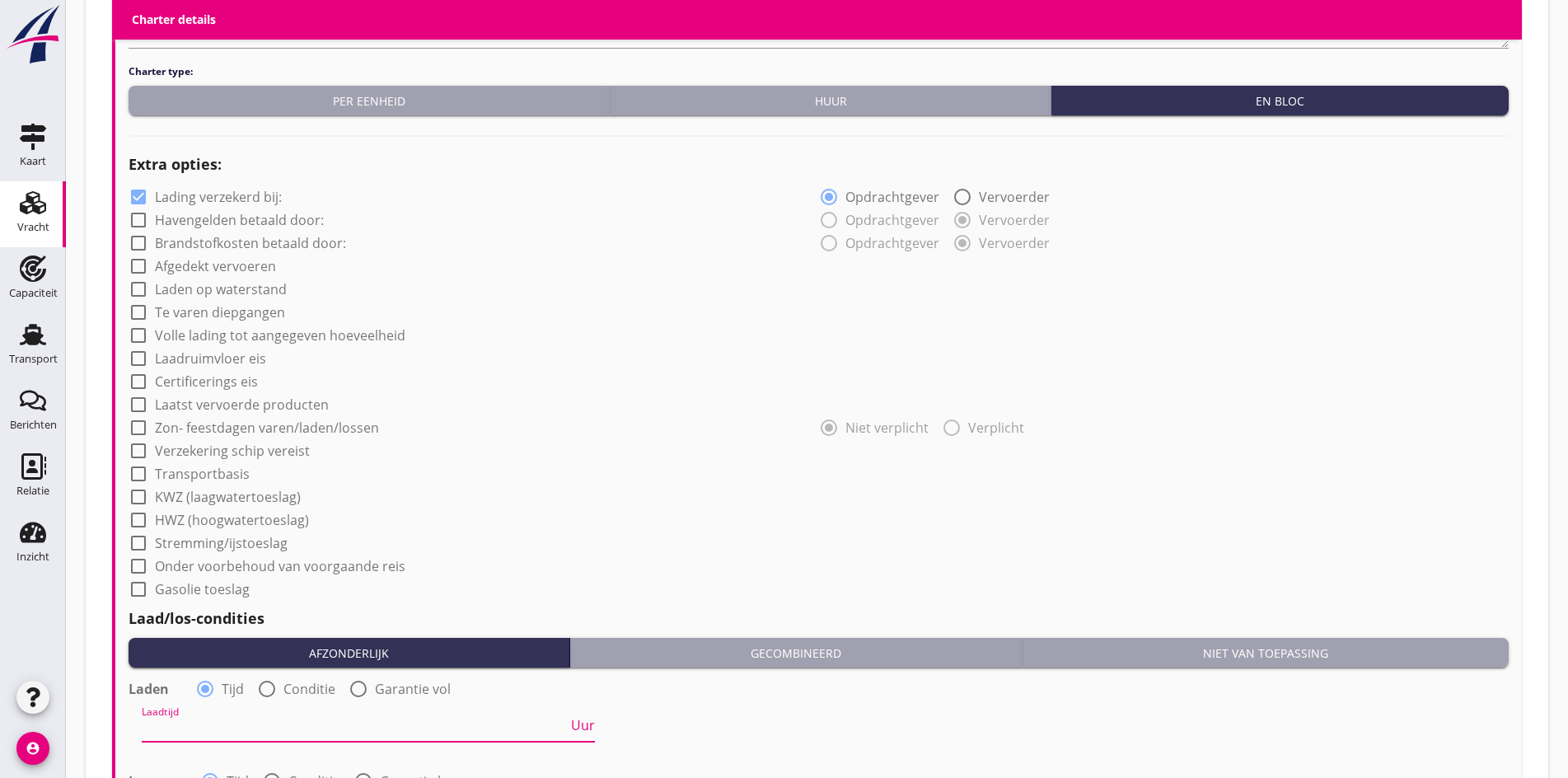
click at [198, 729] on input "Laadtijd" at bounding box center [354, 728] width 426 height 26
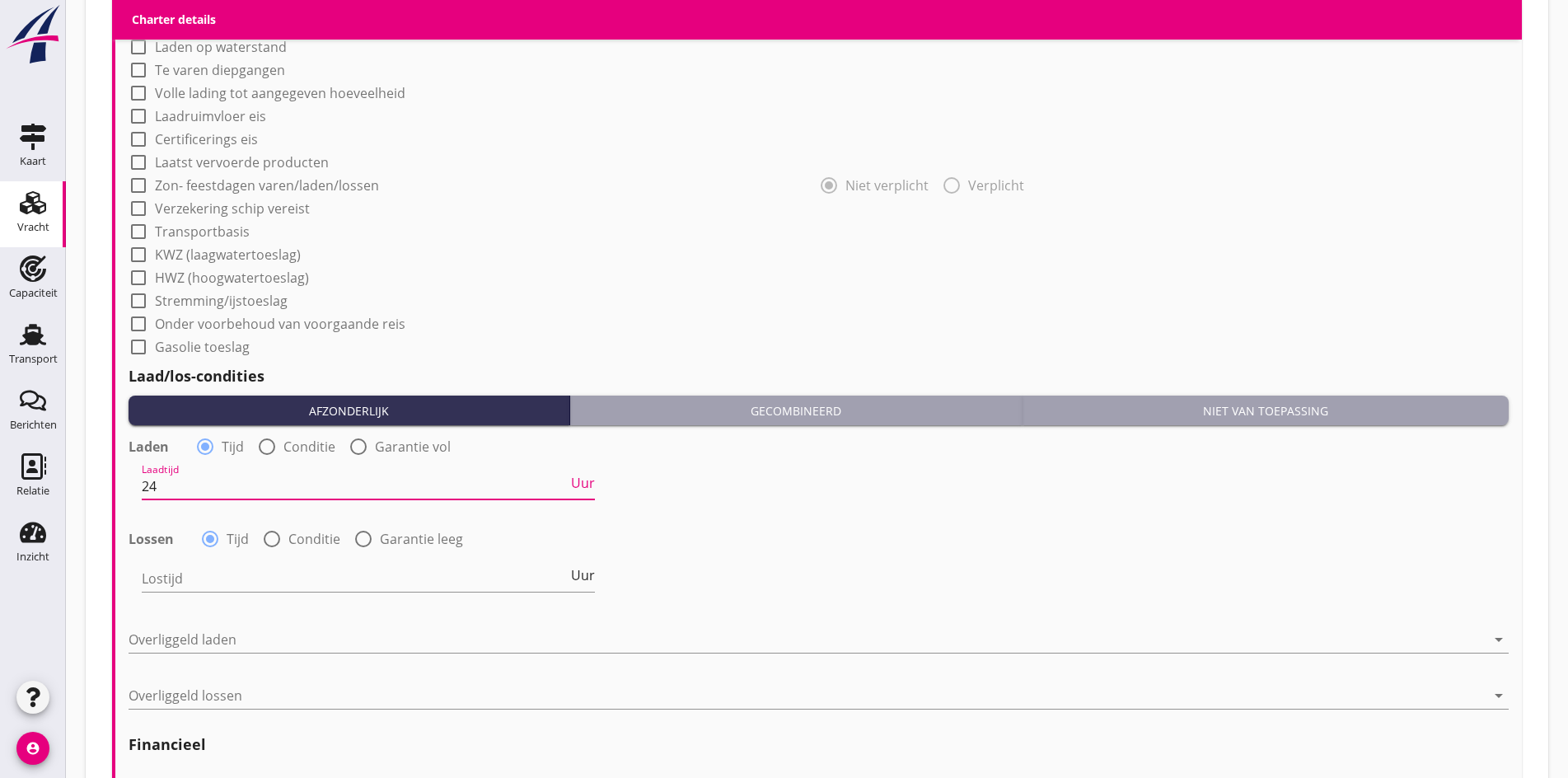
scroll to position [1381, 0]
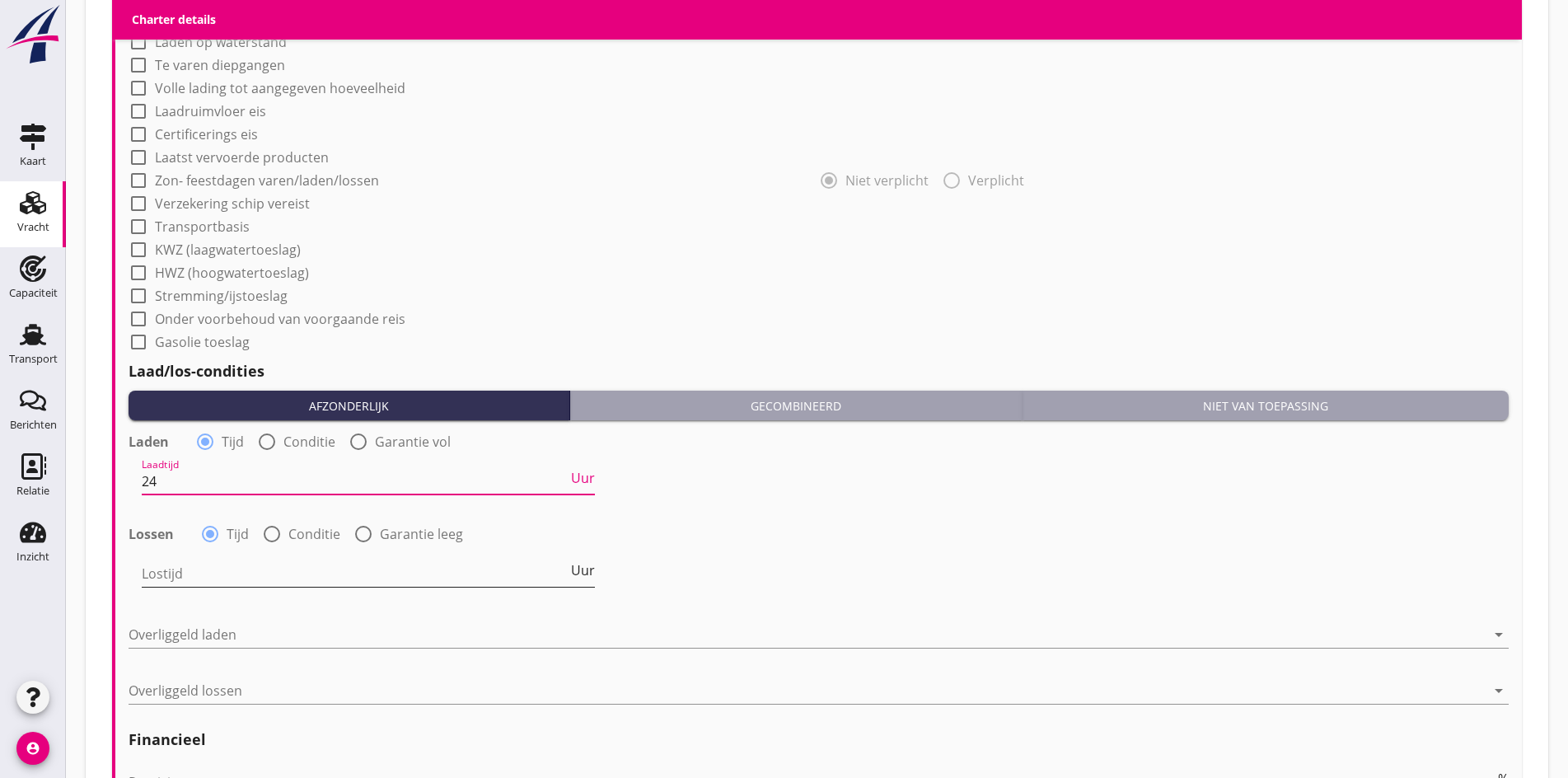
type input "24"
click at [177, 568] on input "Lostijd" at bounding box center [354, 573] width 426 height 26
click at [202, 581] on input "Lostijd" at bounding box center [354, 573] width 426 height 26
type input "48"
click at [146, 641] on div at bounding box center [806, 634] width 1357 height 26
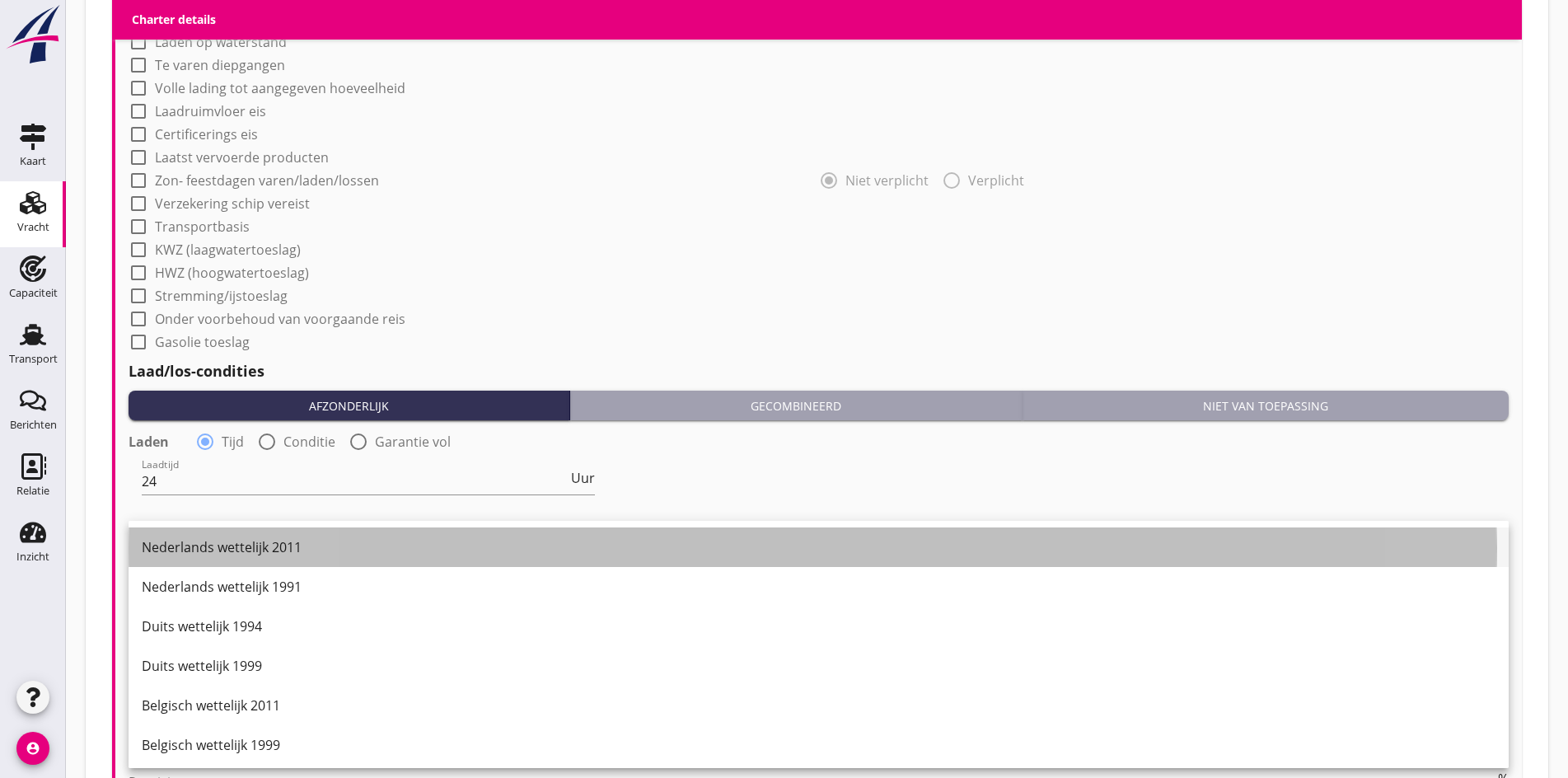
click at [217, 552] on div "Nederlands wettelijk 2011" at bounding box center [818, 547] width 1354 height 20
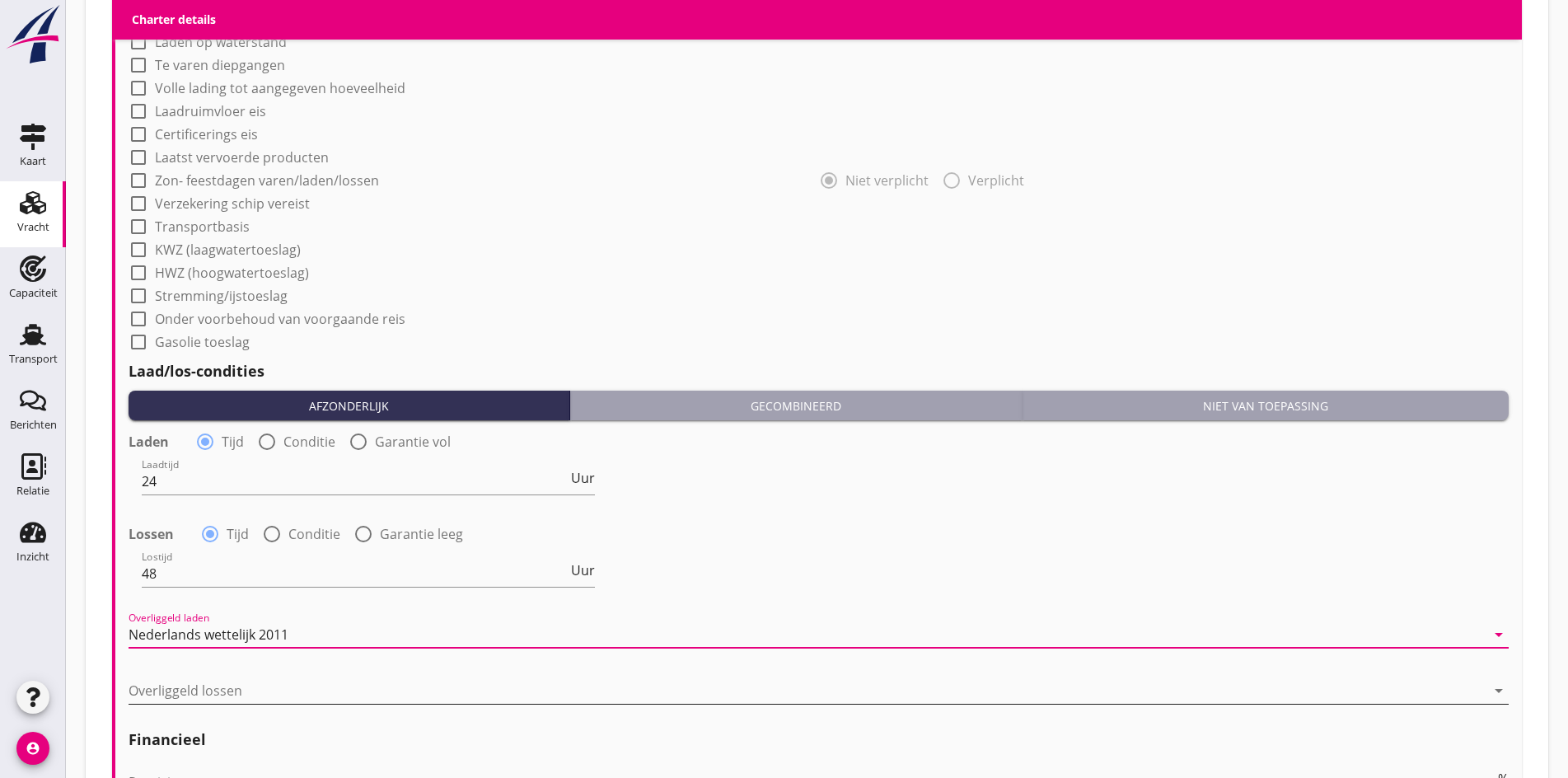
click at [187, 677] on div at bounding box center [806, 690] width 1357 height 26
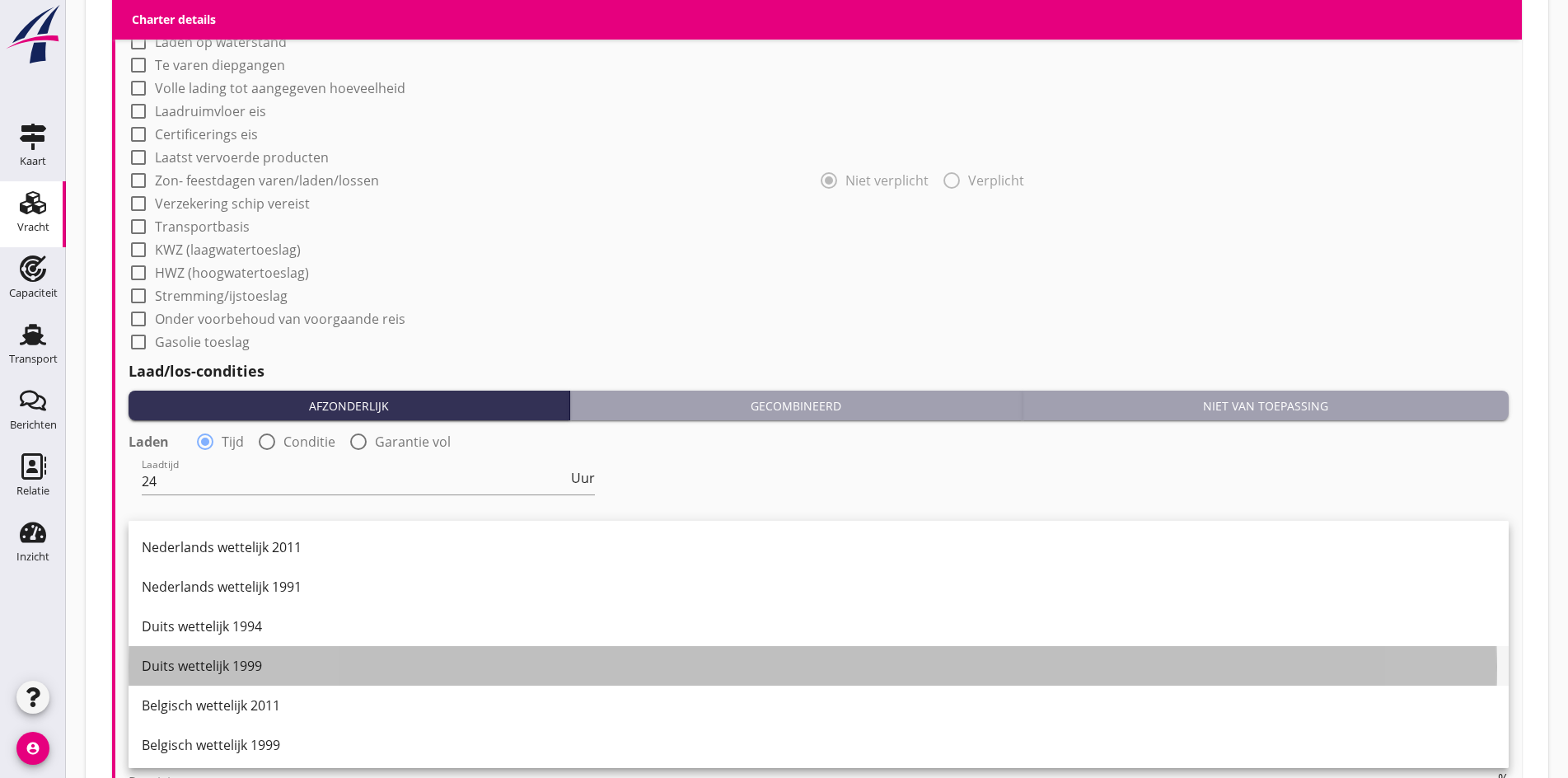
click at [210, 673] on div "Duits wettelijk 1999" at bounding box center [818, 666] width 1354 height 20
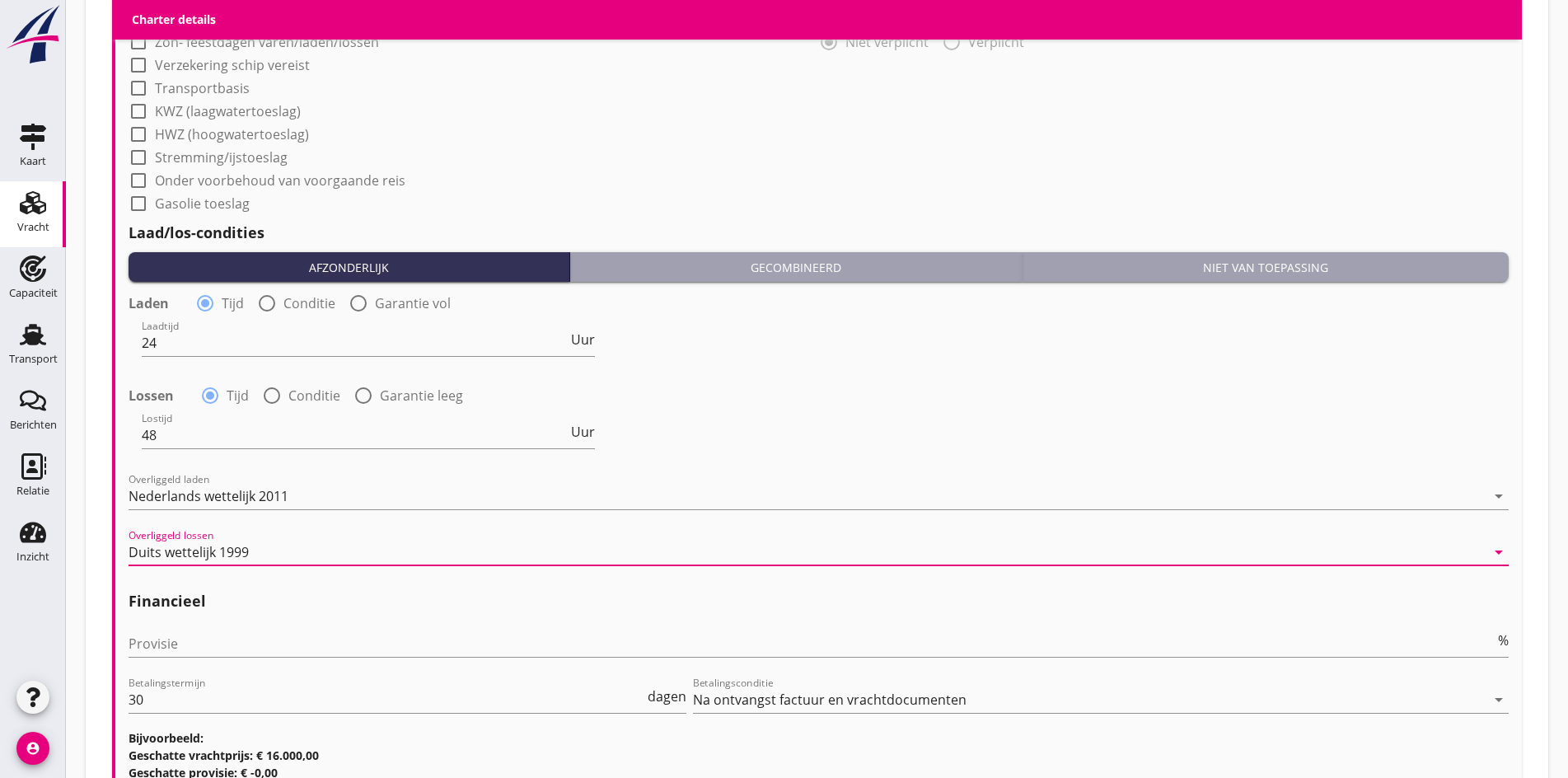
scroll to position [1629, 0]
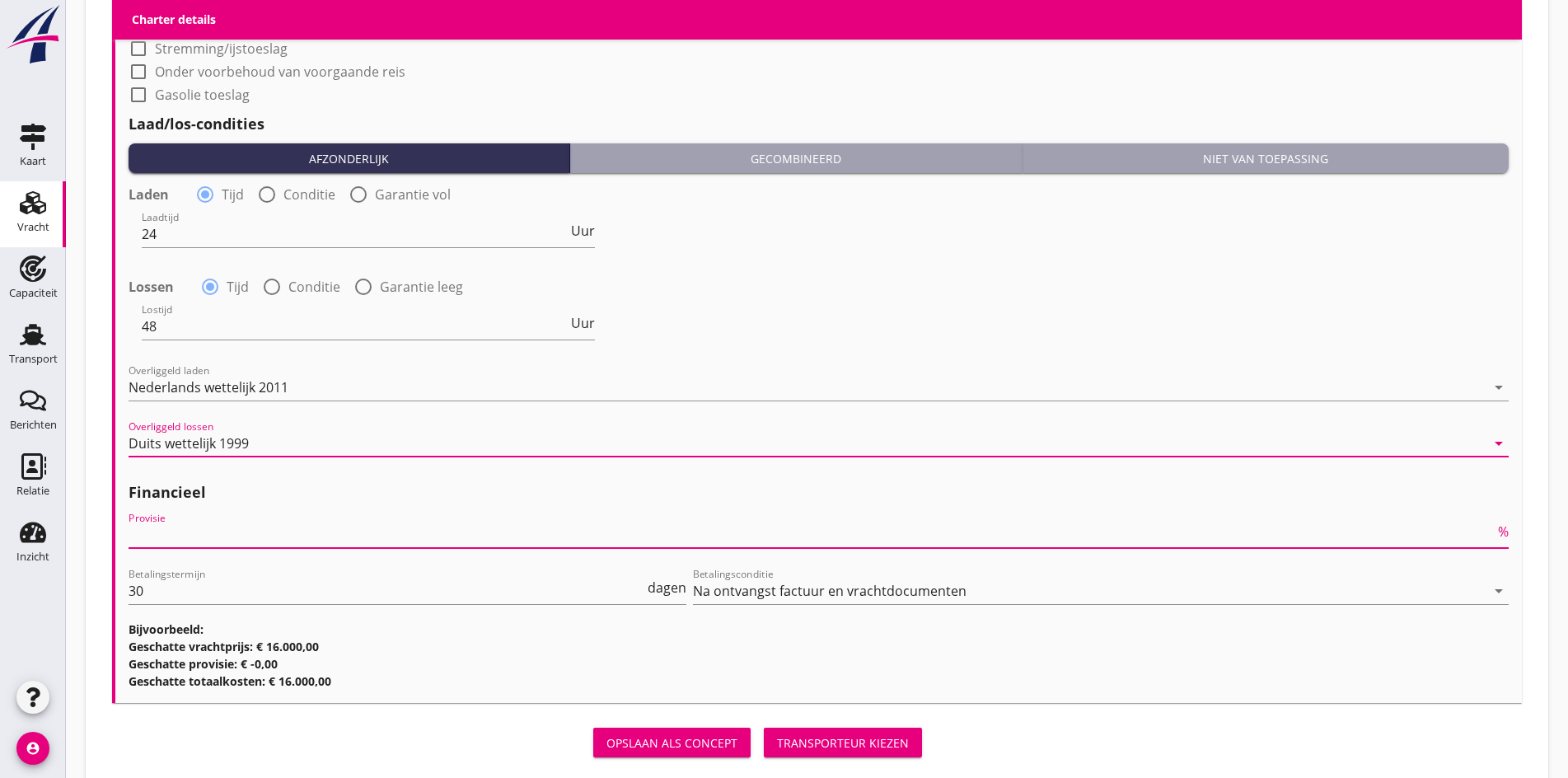
click at [158, 541] on input "Provisie" at bounding box center [811, 534] width 1366 height 26
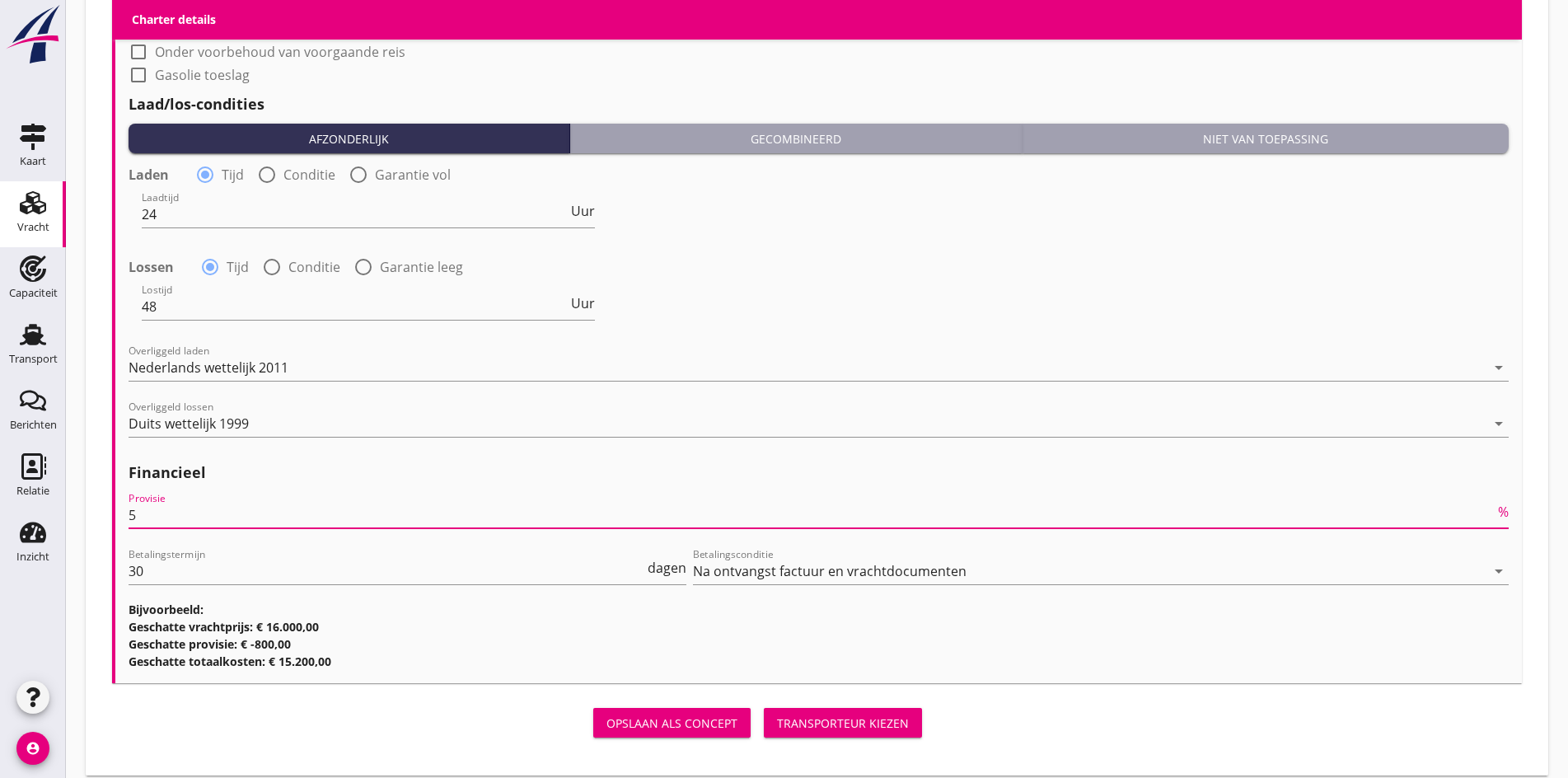
scroll to position [1662, 0]
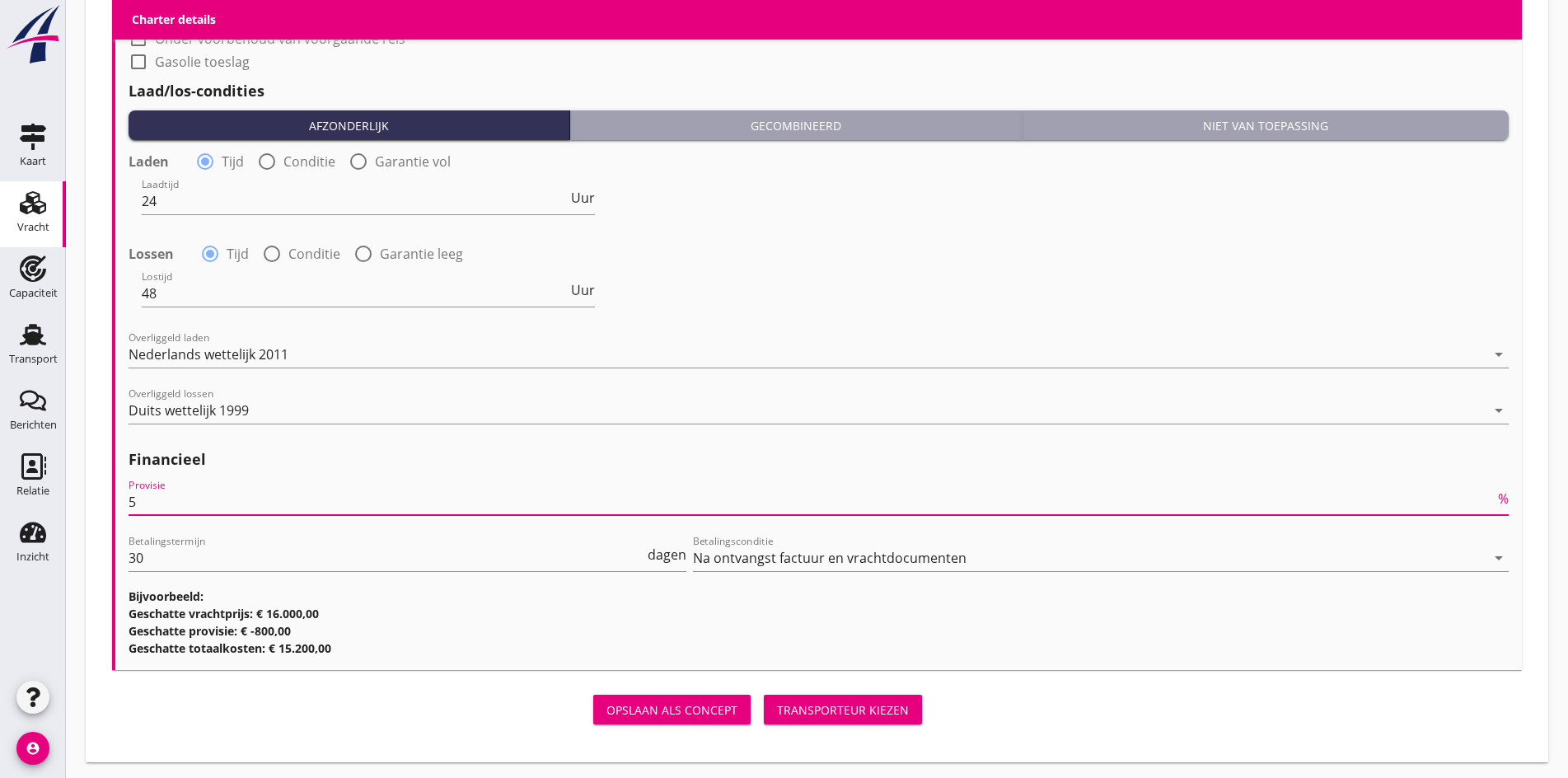
type input "5"
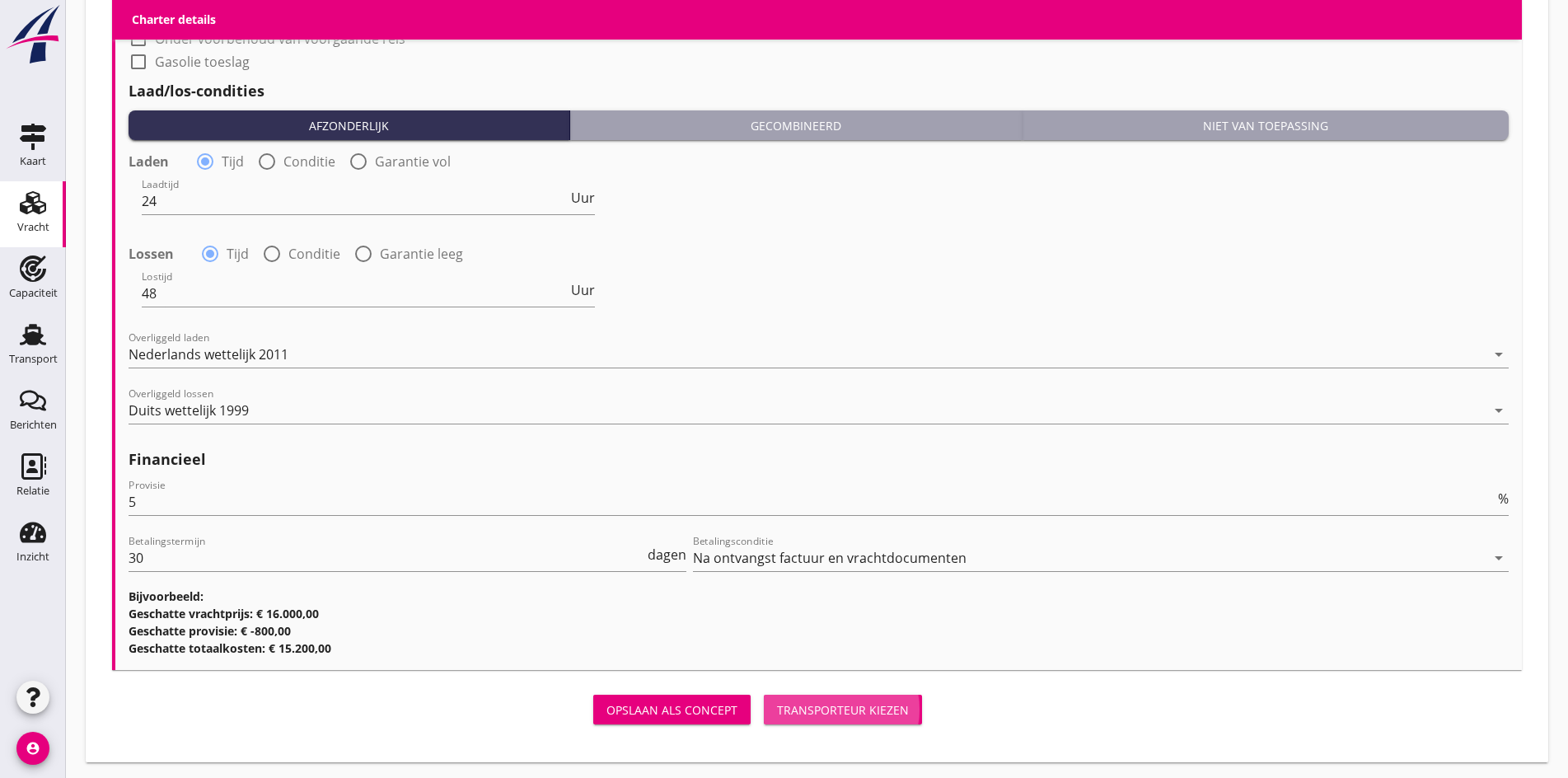
click at [777, 703] on div "Transporteur kiezen" at bounding box center [842, 710] width 132 height 17
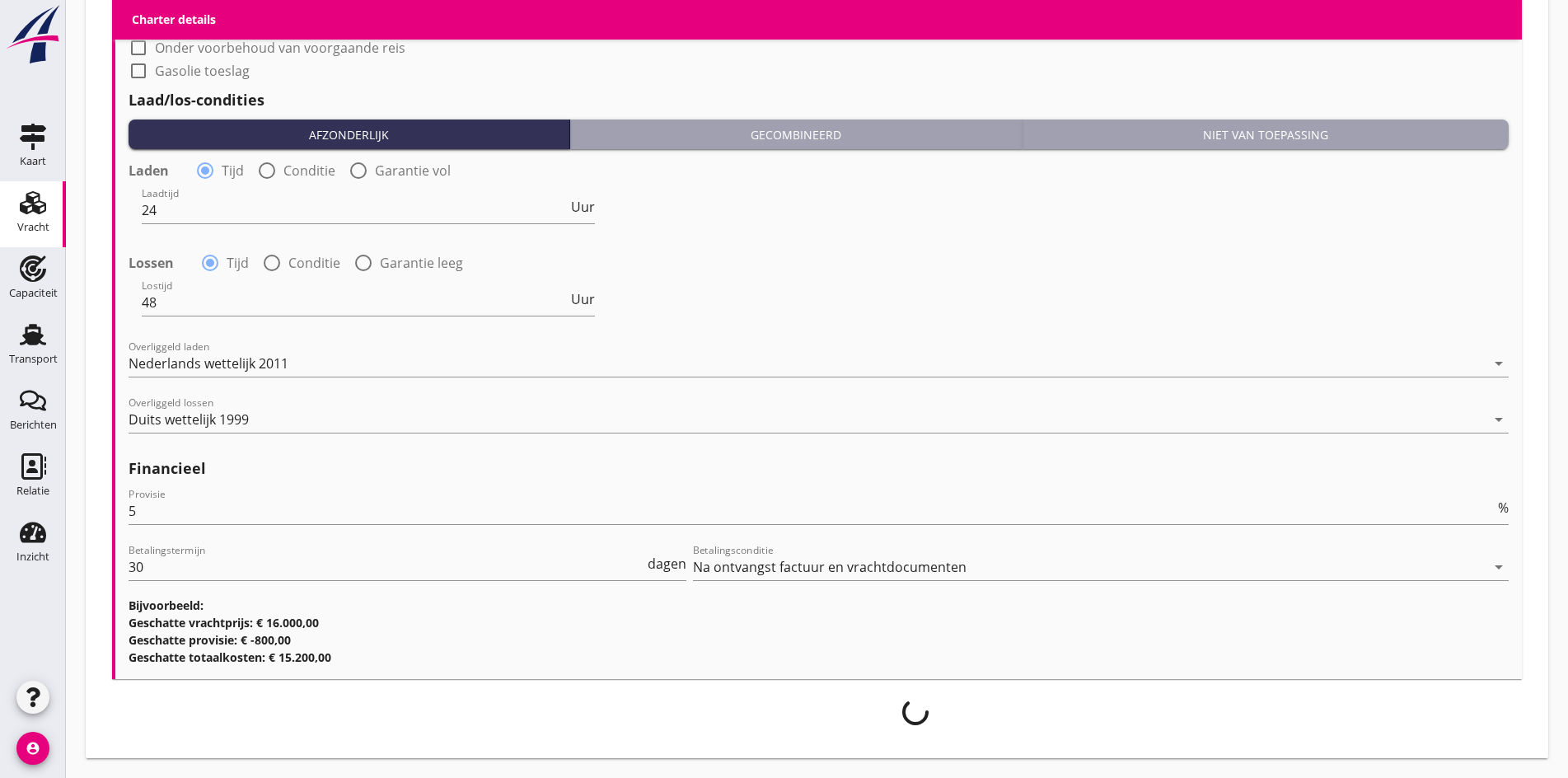
scroll to position [1648, 0]
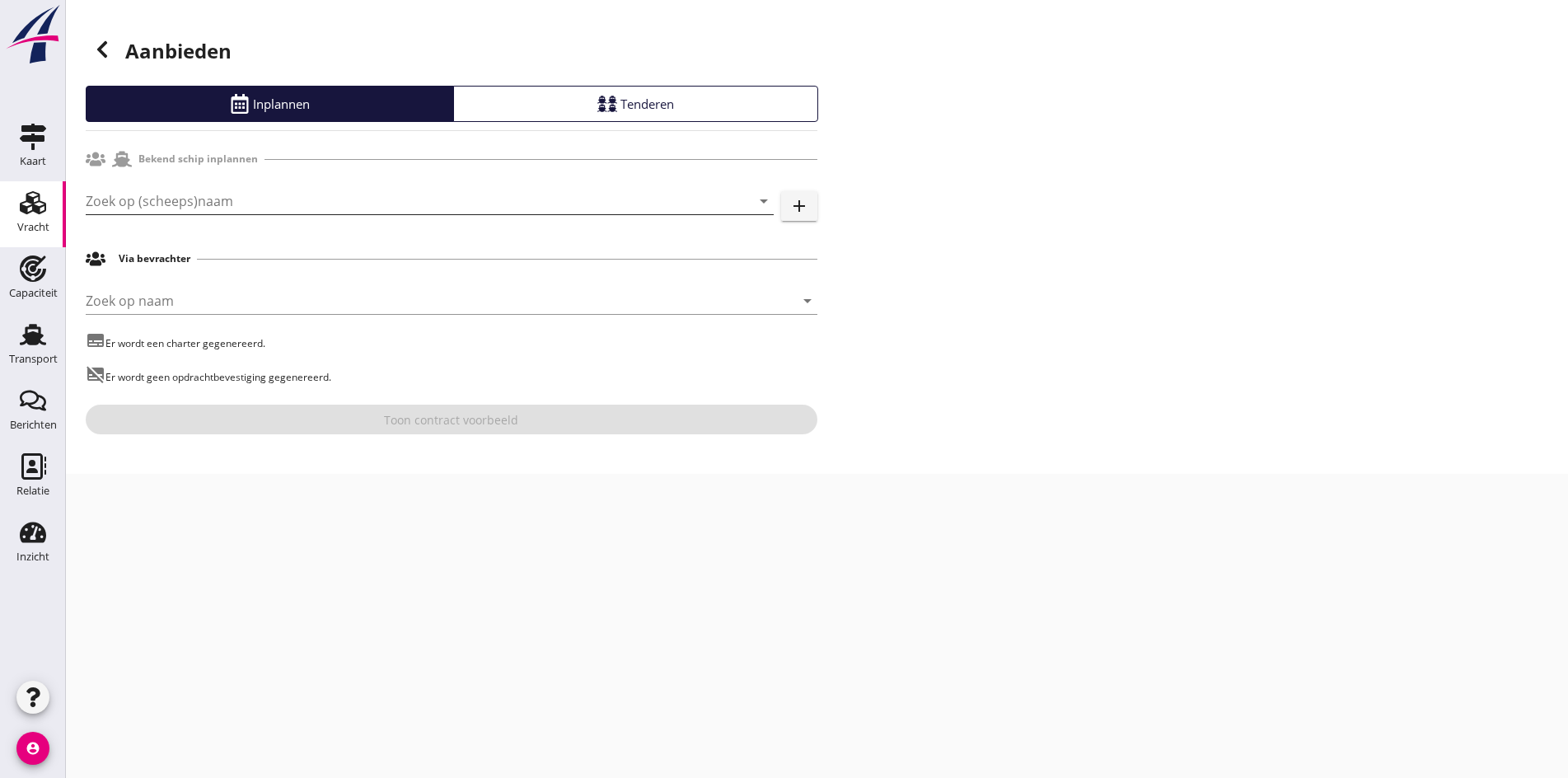
click at [202, 192] on input "Zoek op (scheeps)naam" at bounding box center [406, 200] width 641 height 26
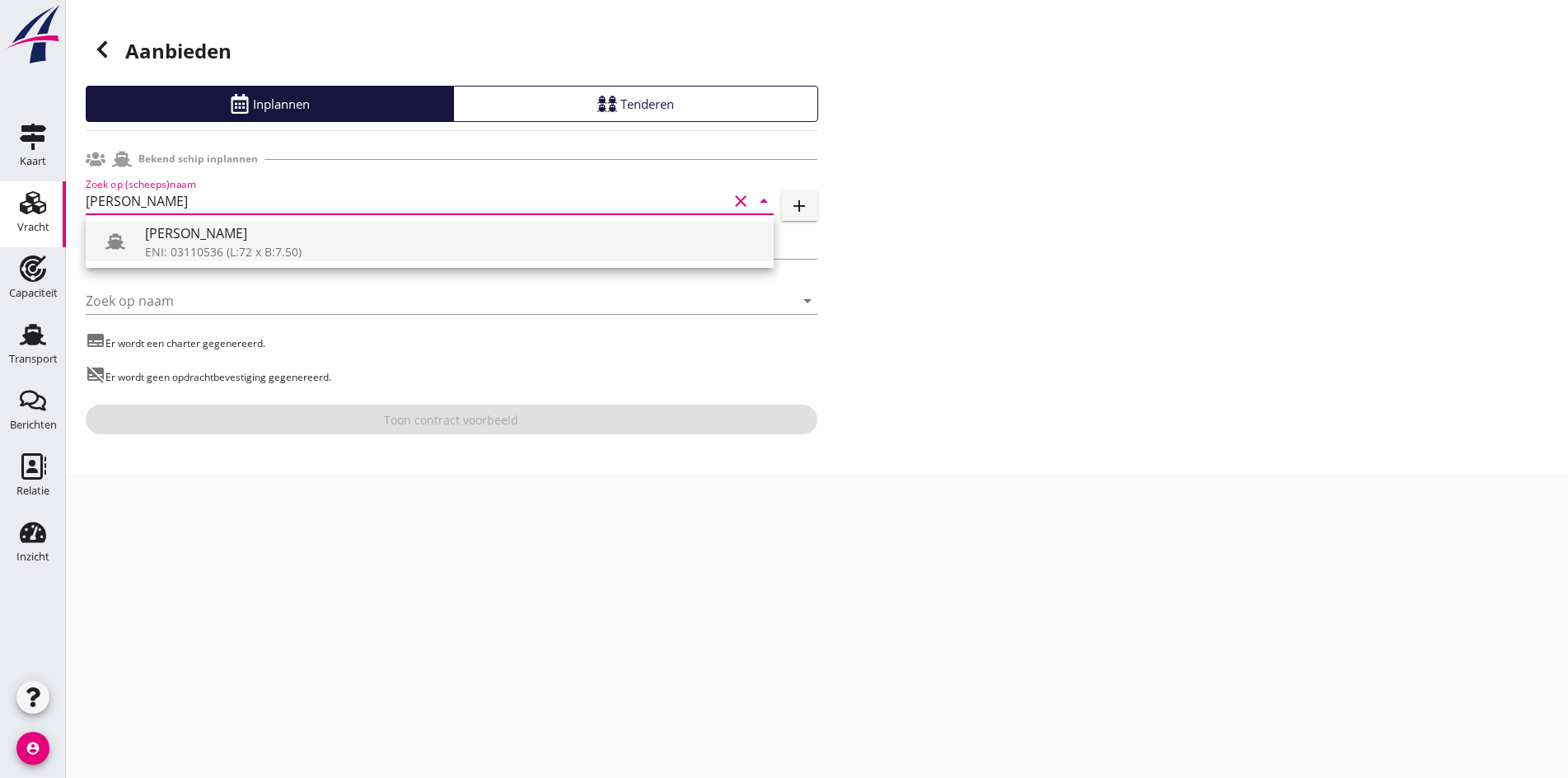
click at [222, 234] on div "[PERSON_NAME]" at bounding box center [453, 233] width 615 height 20
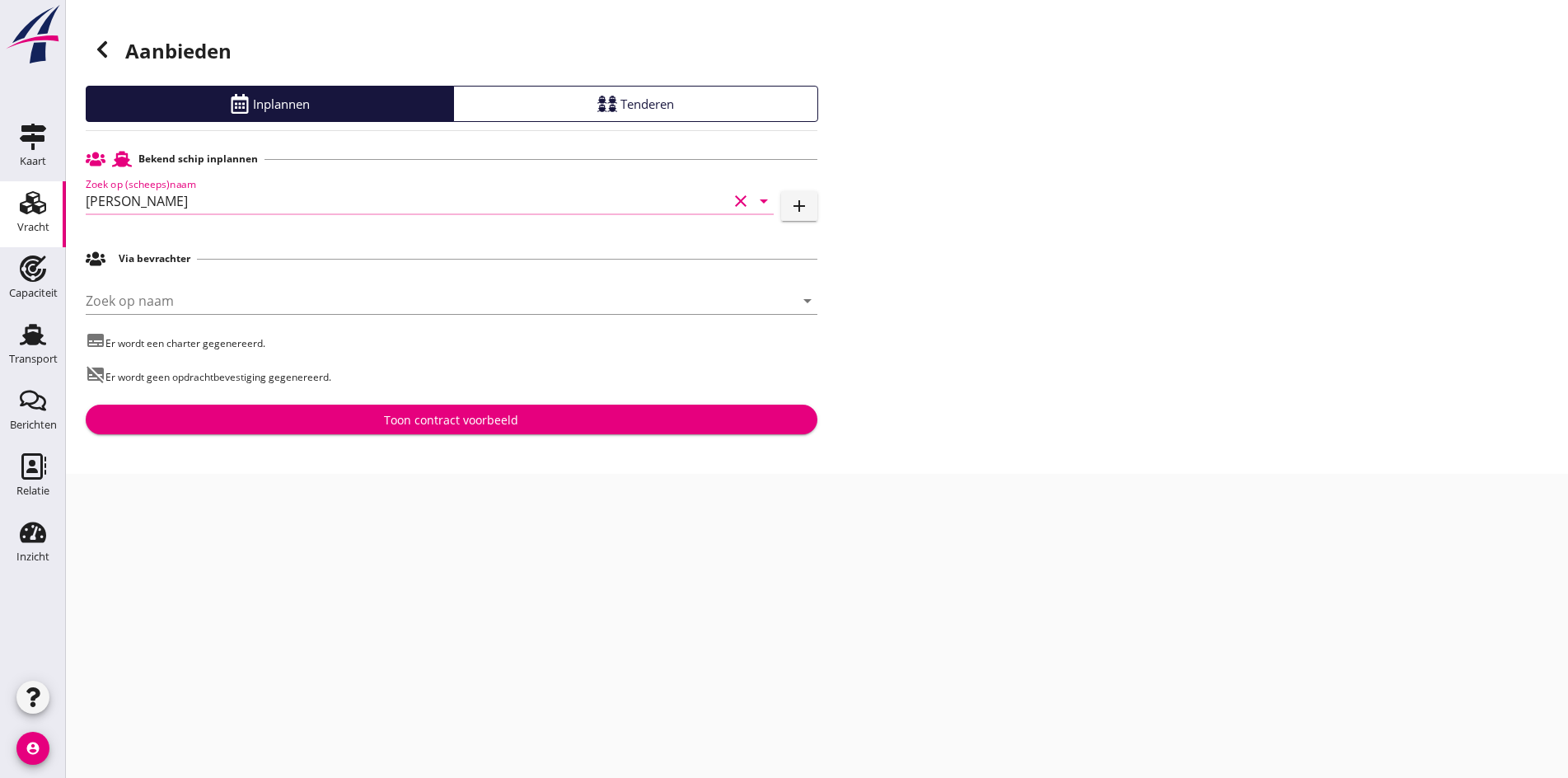
type input "[PERSON_NAME]"
click at [443, 413] on div "Toon contract voorbeeld" at bounding box center [451, 419] width 135 height 17
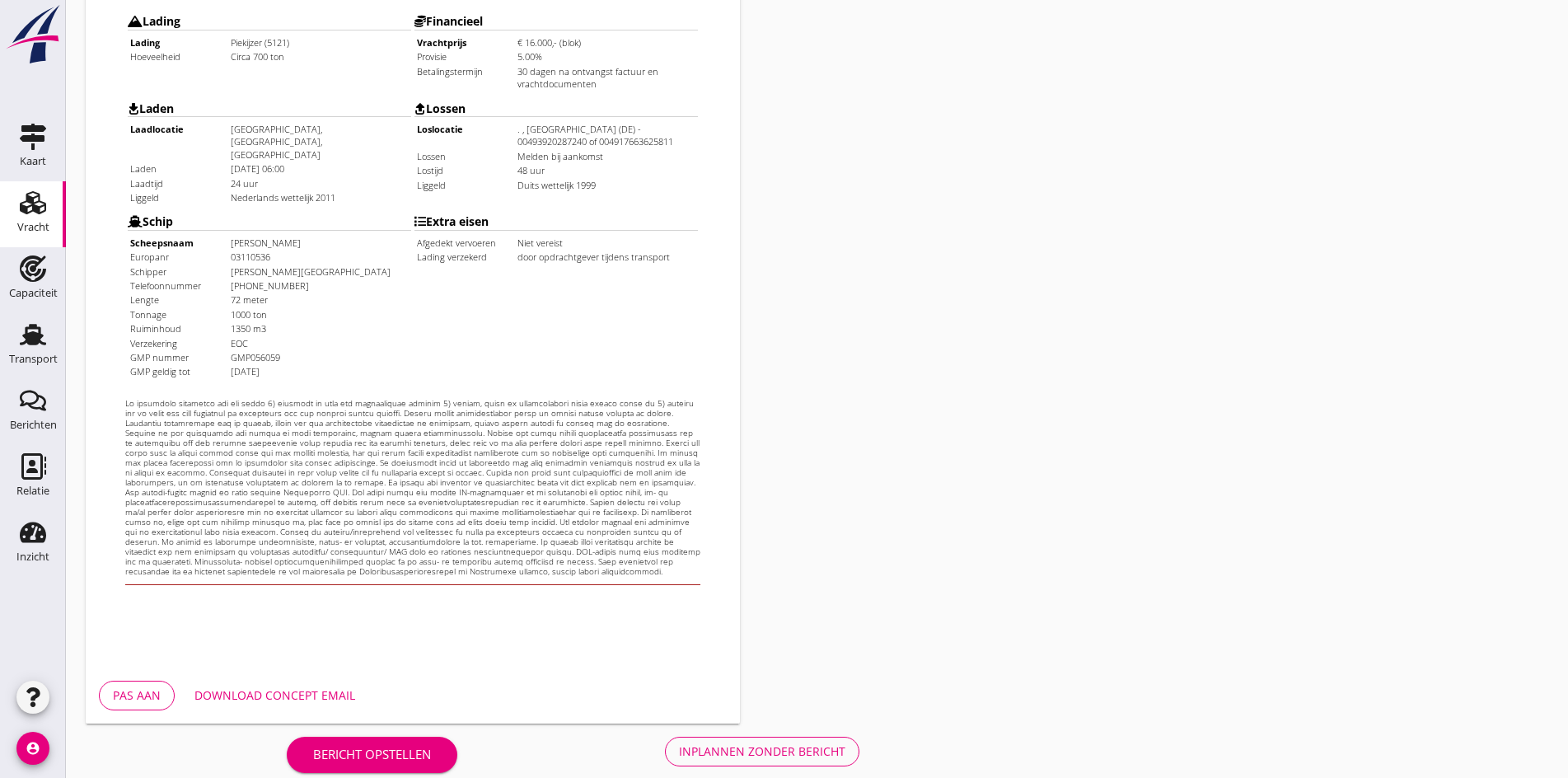
scroll to position [442, 0]
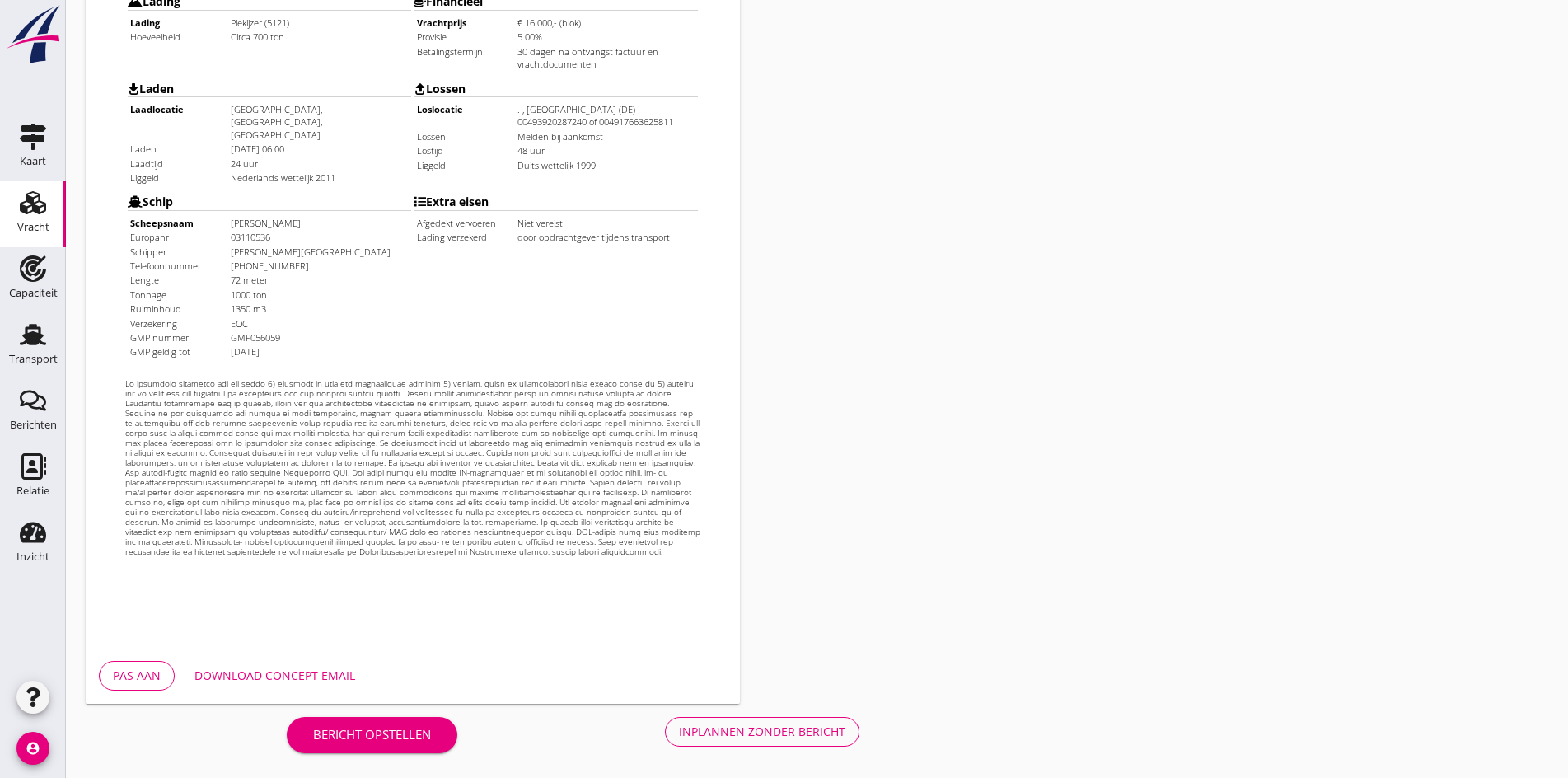
click at [443, 712] on div "Bericht opstellen Inplannen zonder bericht" at bounding box center [573, 730] width 975 height 55
click at [679, 732] on div "Inplannen zonder bericht" at bounding box center [762, 730] width 167 height 17
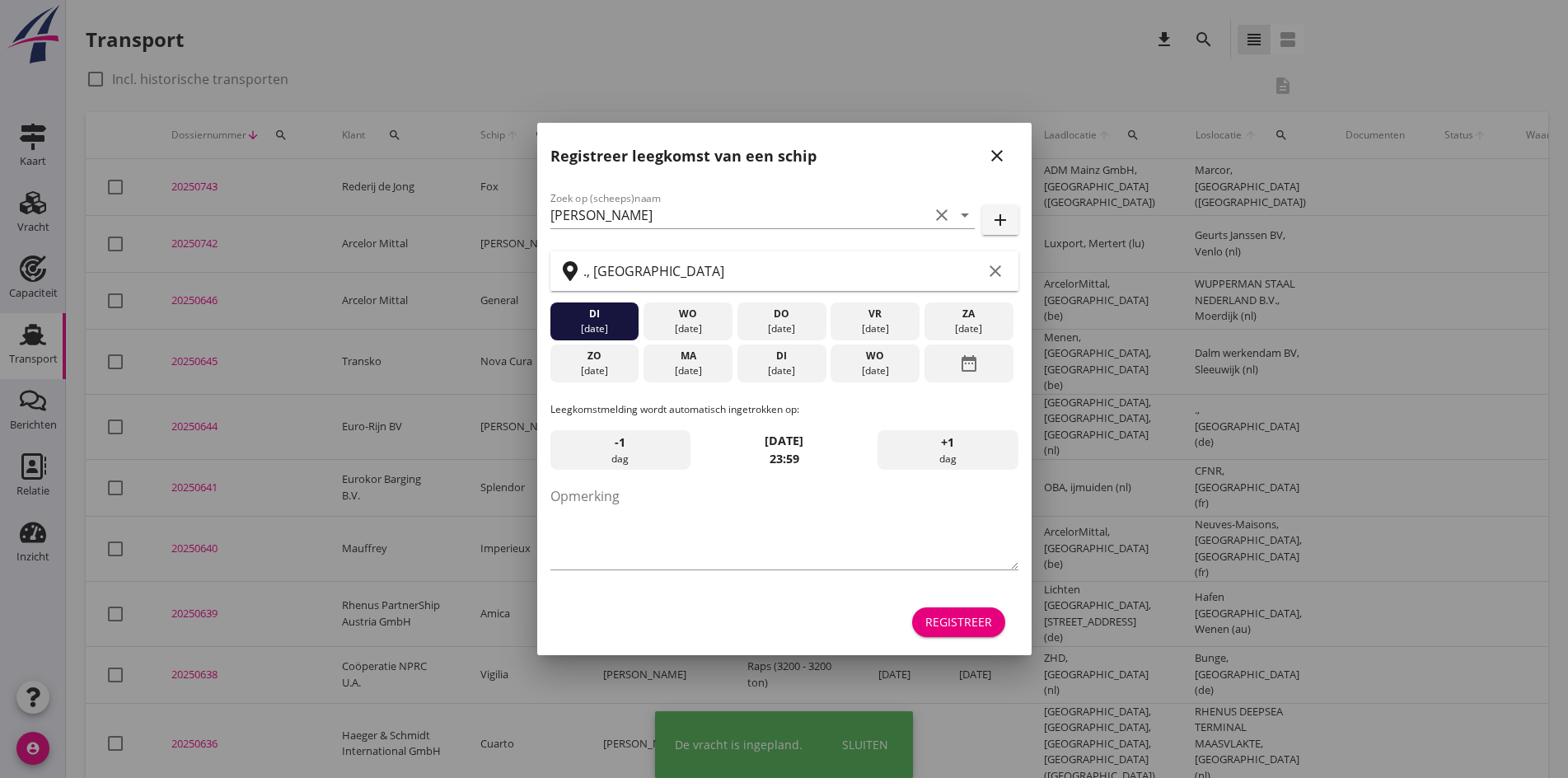
click at [997, 156] on icon "close" at bounding box center [997, 156] width 20 height 20
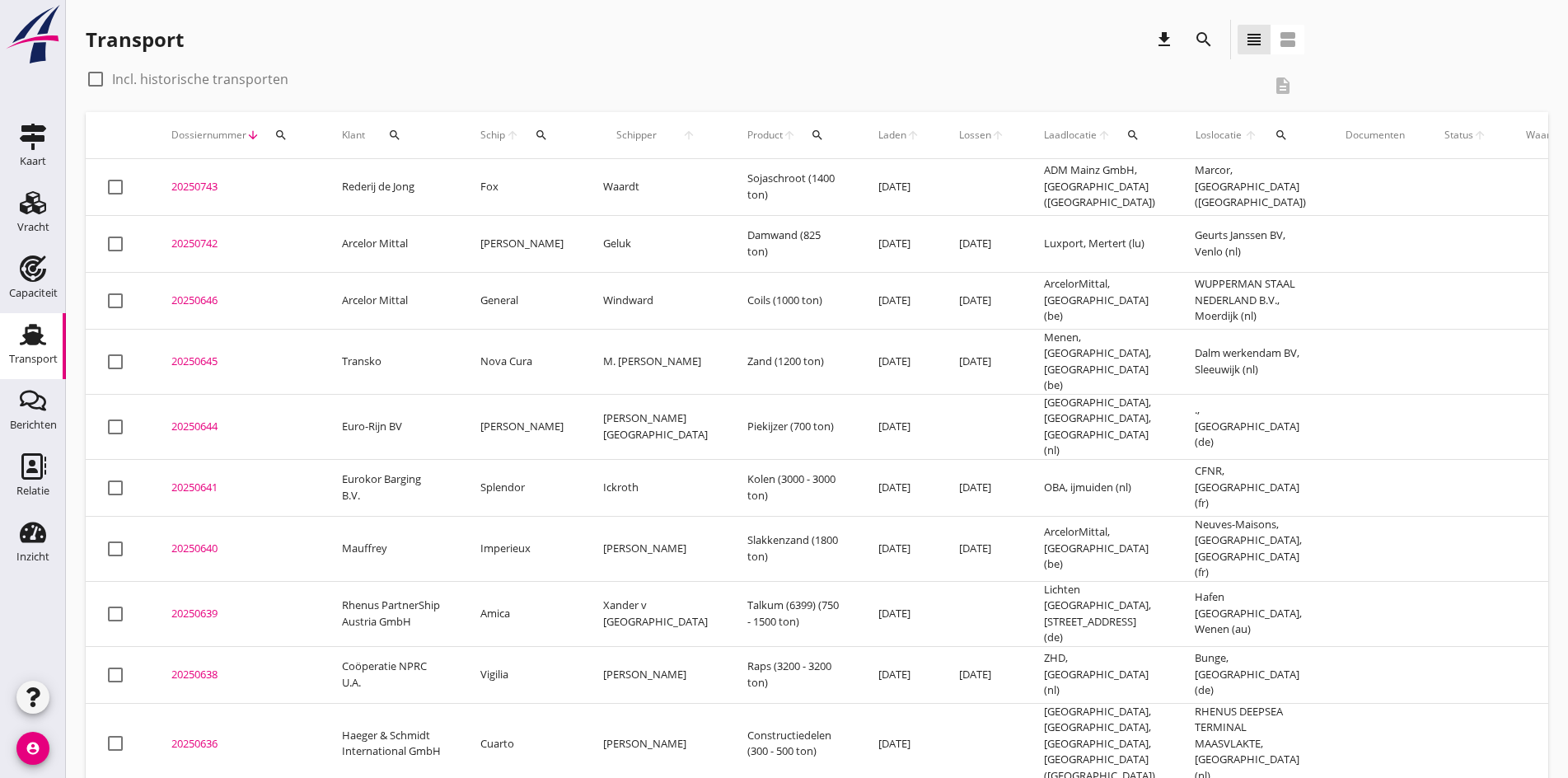
click at [197, 419] on div "20250644" at bounding box center [237, 427] width 131 height 16
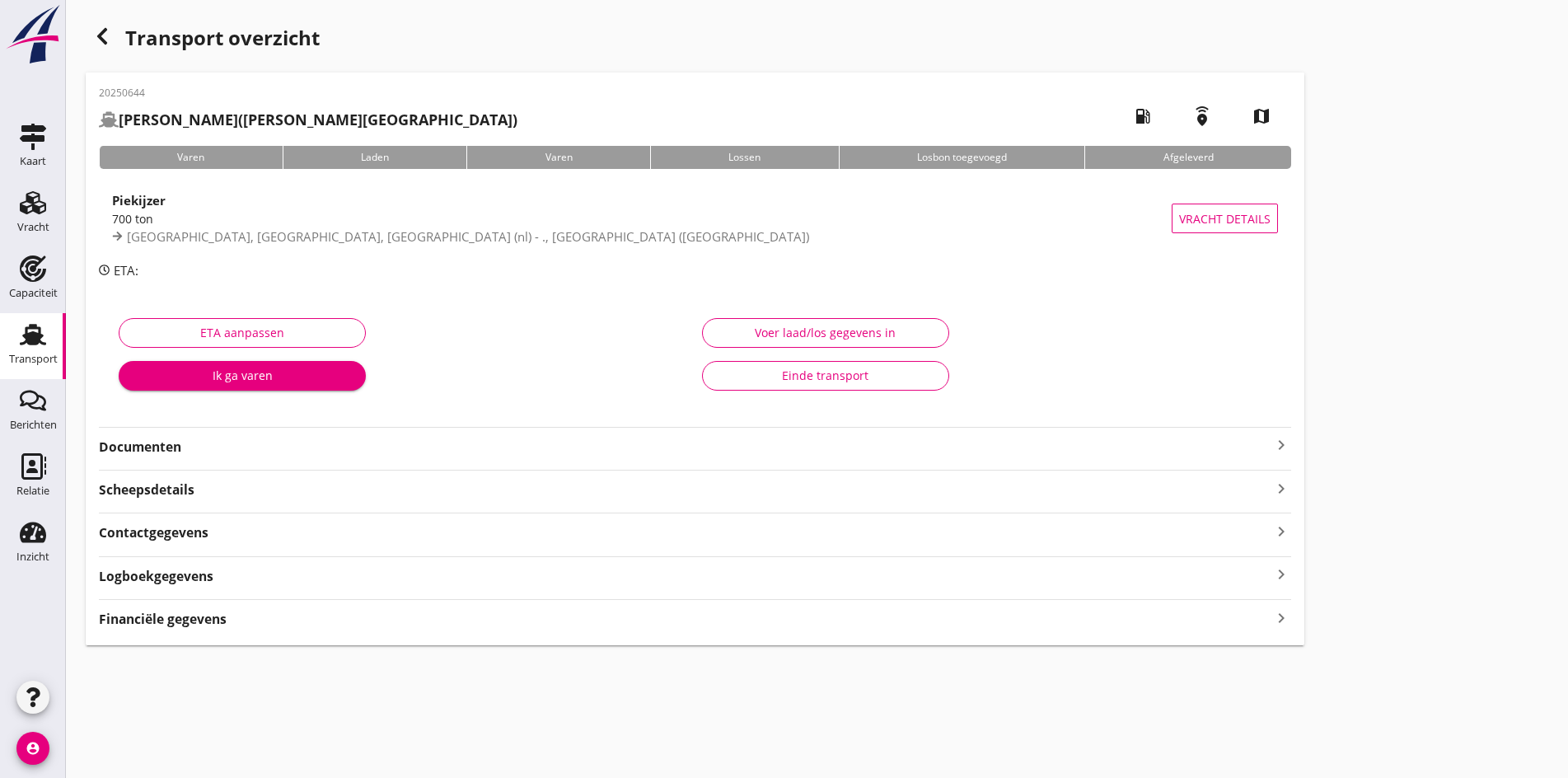
click at [1271, 449] on icon "keyboard_arrow_right" at bounding box center [1281, 445] width 20 height 20
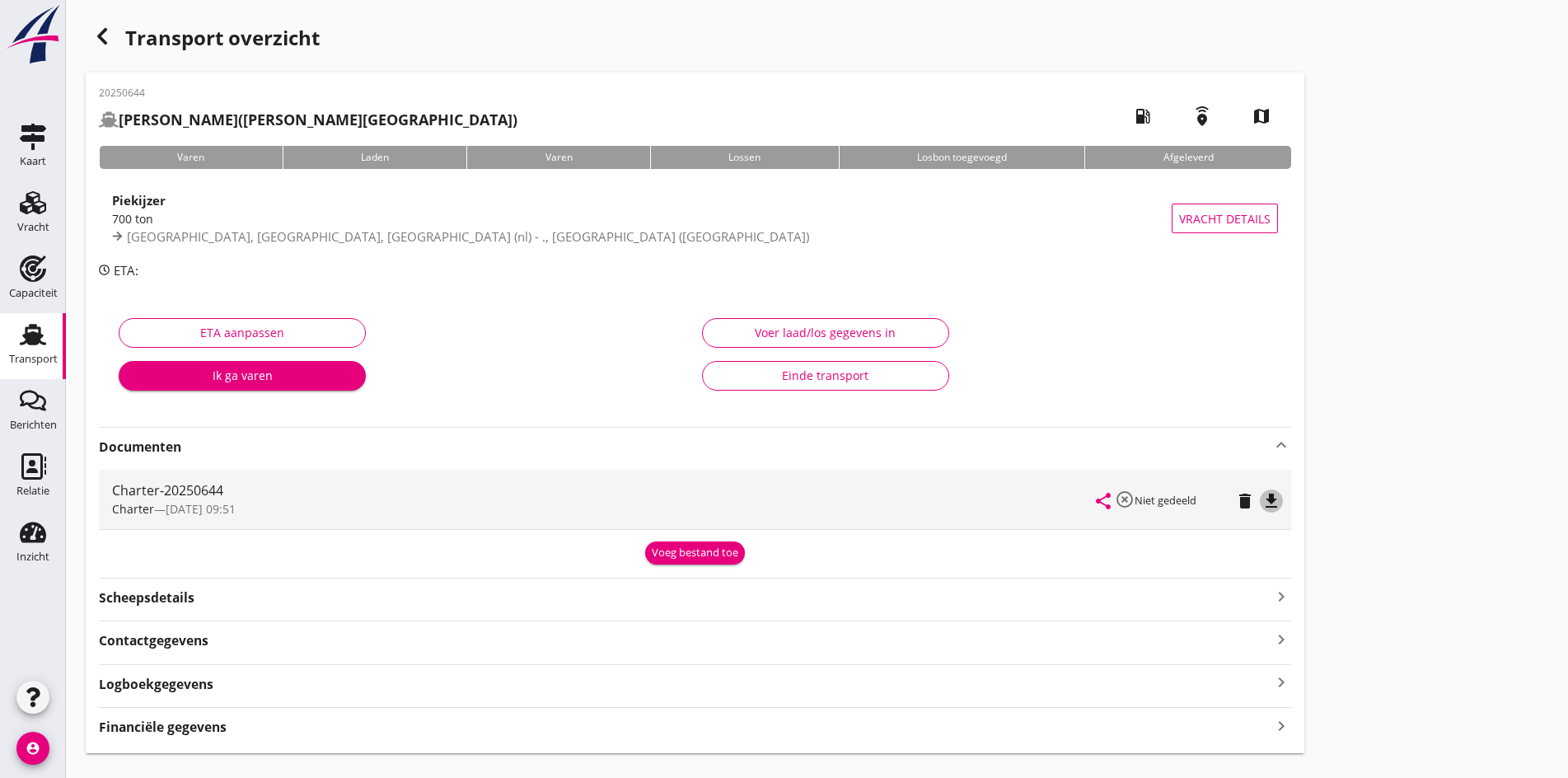
click at [1261, 499] on icon "file_download" at bounding box center [1271, 501] width 20 height 20
